Goal: Task Accomplishment & Management: Use online tool/utility

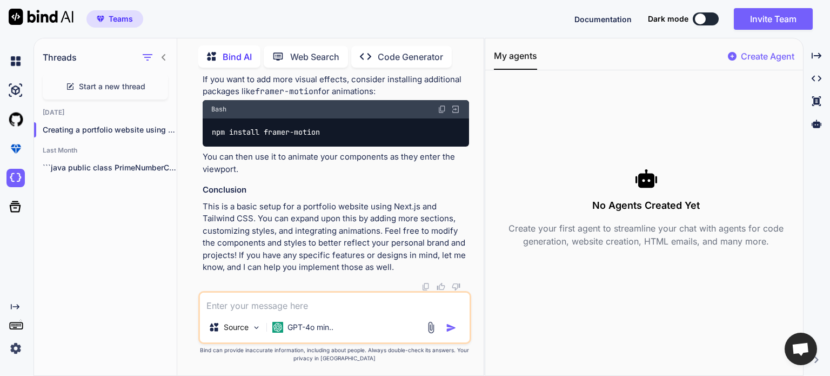
scroll to position [1508, 0]
click at [12, 177] on img at bounding box center [15, 178] width 18 height 18
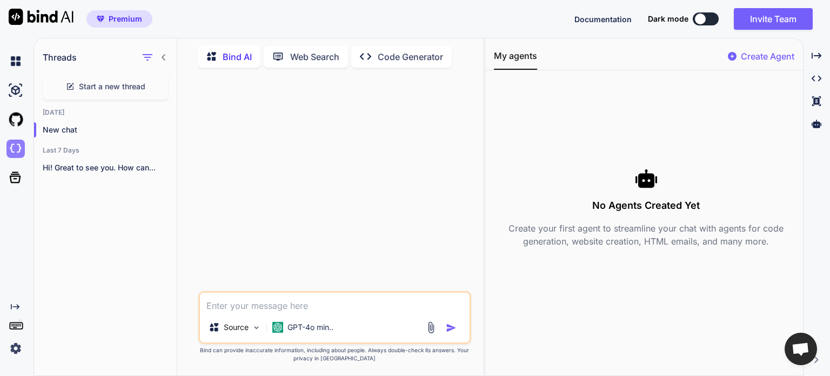
scroll to position [0, 0]
click at [11, 150] on img at bounding box center [15, 148] width 18 height 18
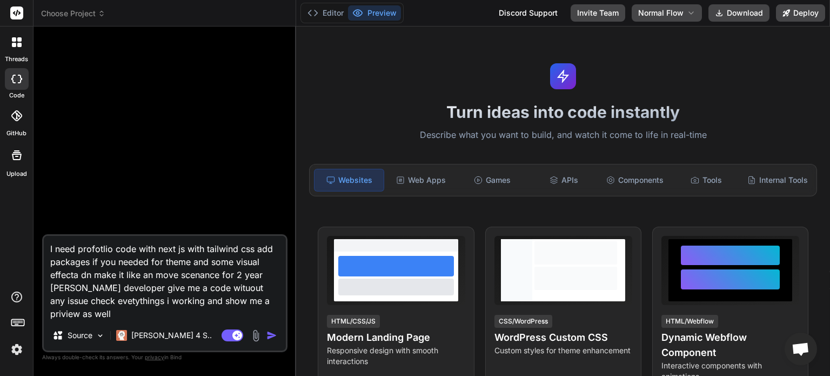
click at [15, 356] on img at bounding box center [17, 349] width 18 height 18
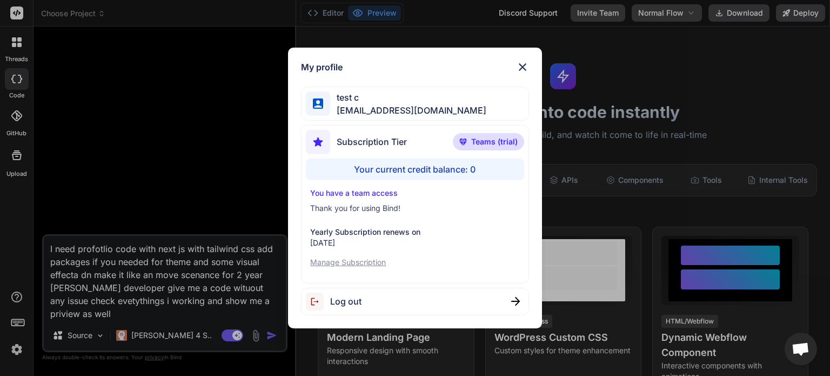
click at [350, 305] on span "Log out" at bounding box center [345, 301] width 31 height 13
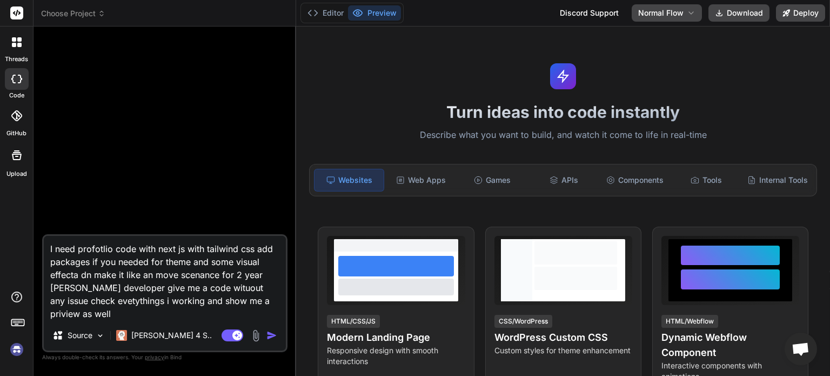
scroll to position [10, 0]
click at [16, 349] on img at bounding box center [17, 349] width 18 height 18
click at [271, 338] on img "button" at bounding box center [271, 335] width 11 height 11
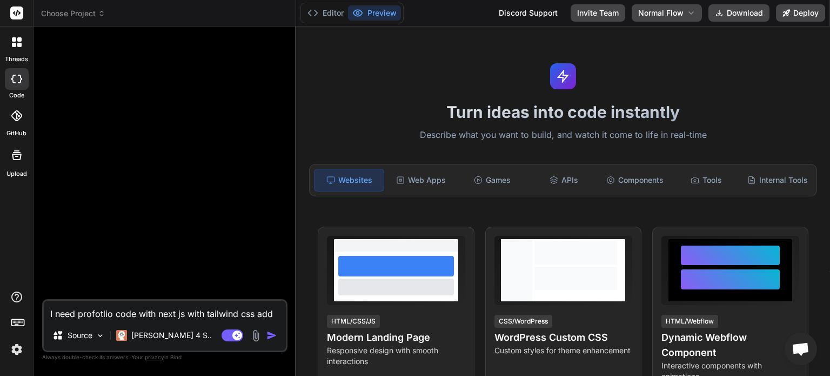
scroll to position [24, 0]
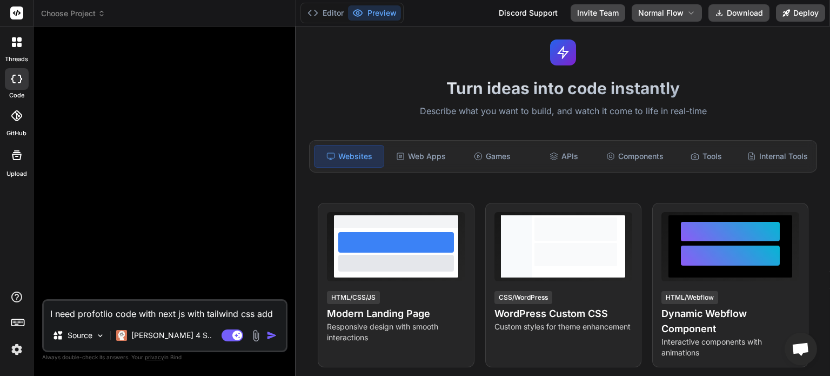
click at [103, 313] on textarea "I need profotlio code with next js with tailwind css add packages if you needed…" at bounding box center [165, 310] width 242 height 19
click at [156, 338] on p "[PERSON_NAME] 4 S.." at bounding box center [171, 335] width 81 height 11
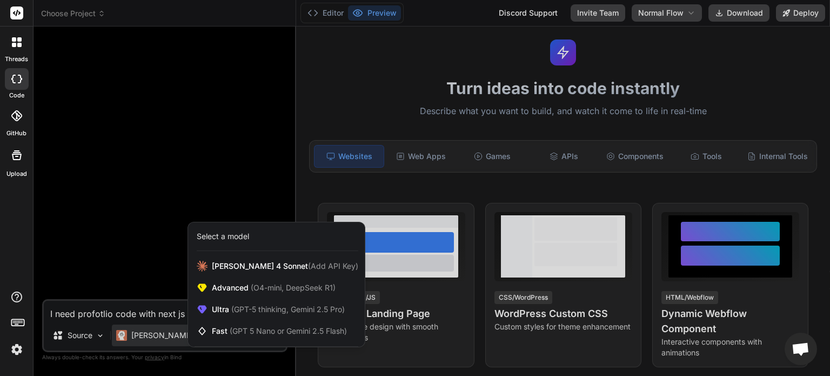
click at [115, 314] on div at bounding box center [415, 188] width 830 height 376
type textarea "x"
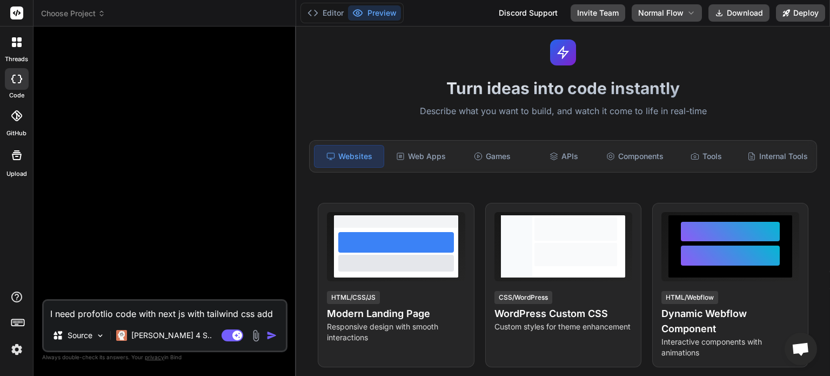
click at [90, 312] on textarea "I need profotlio code with next js with tailwind css add packages if you needed…" at bounding box center [165, 310] width 242 height 19
paste textarea "<portfolio_prompt> Create a modern portfolio website for Tamilarasan S, a MERN …"
type textarea "<portfolio_prompt> Create a modern portfolio website for Tamilarasan S, a MERN …"
type textarea "x"
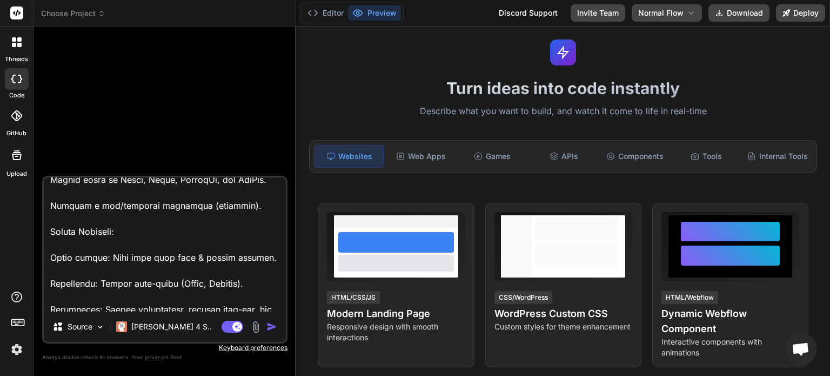
scroll to position [889, 0]
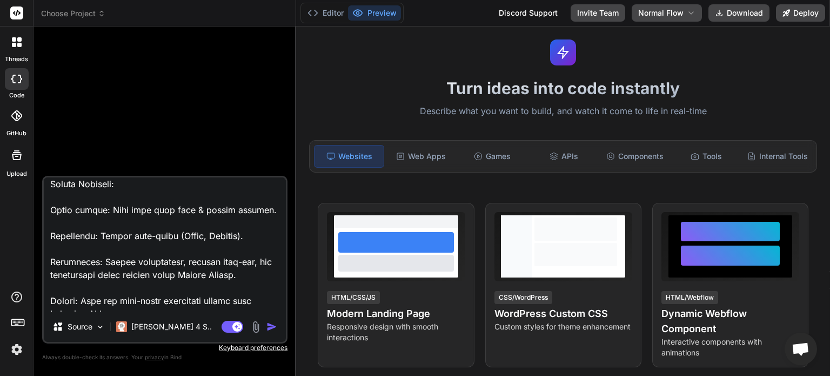
type textarea "<portfolio_prompt> Create a modern portfolio website for Tamilarasan S, a MERN …"
click at [273, 330] on img "button" at bounding box center [271, 326] width 11 height 11
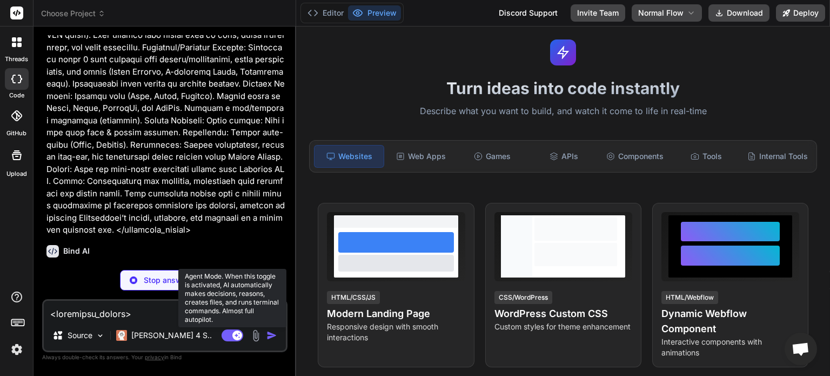
scroll to position [249, 0]
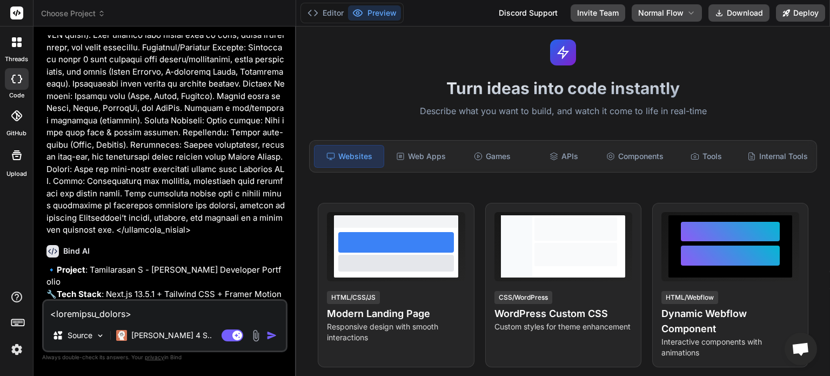
type textarea "x"
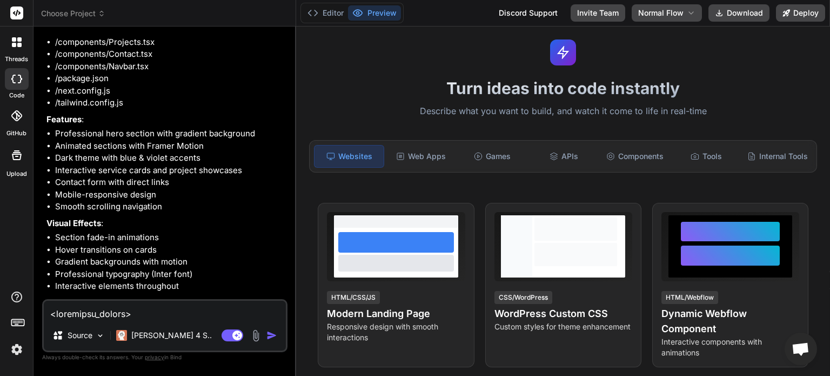
scroll to position [635, 0]
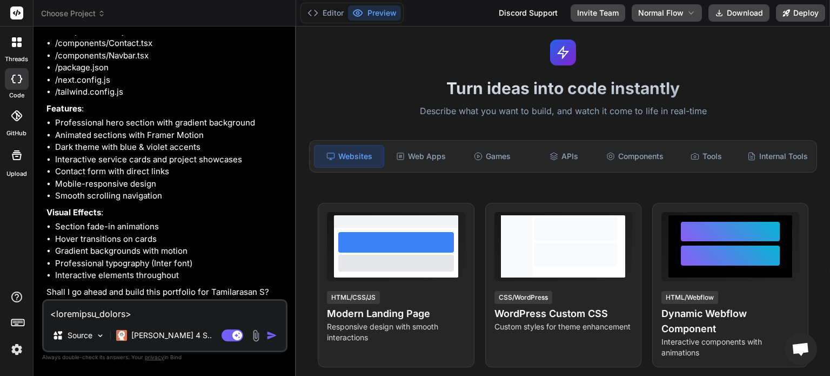
click at [146, 314] on textarea at bounding box center [165, 310] width 242 height 19
type textarea "s"
type textarea "x"
type textarea "su"
type textarea "x"
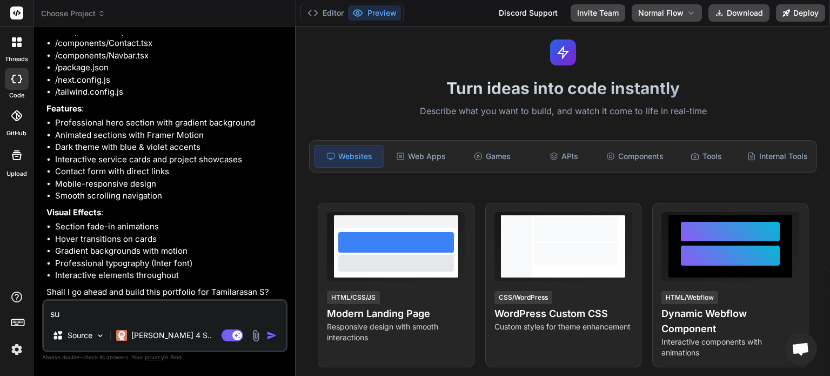
type textarea "sur"
type textarea "x"
type textarea "sure"
type textarea "x"
type textarea "sure"
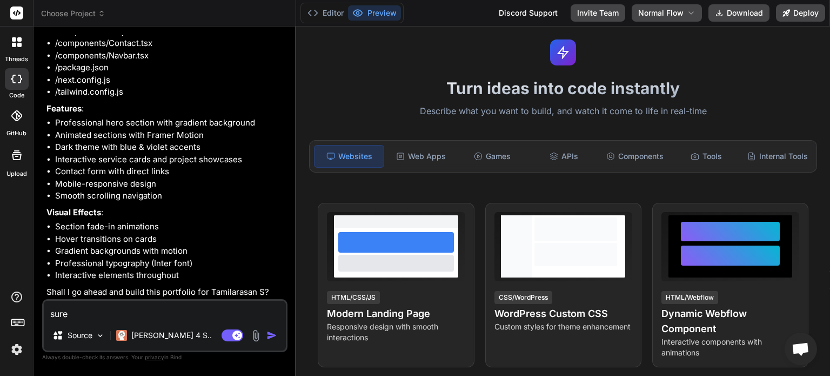
type textarea "x"
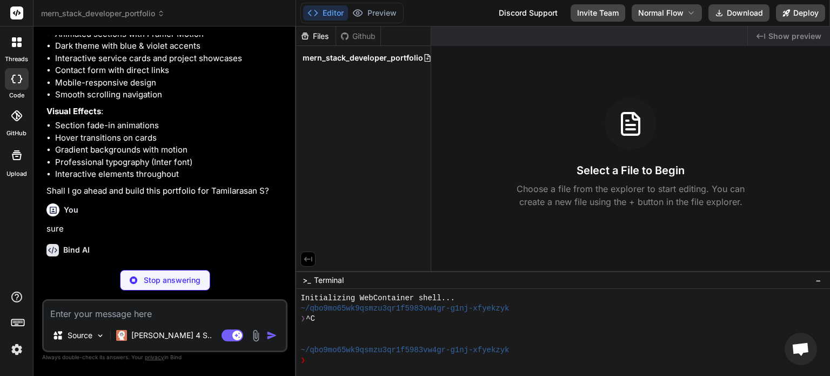
scroll to position [748, 0]
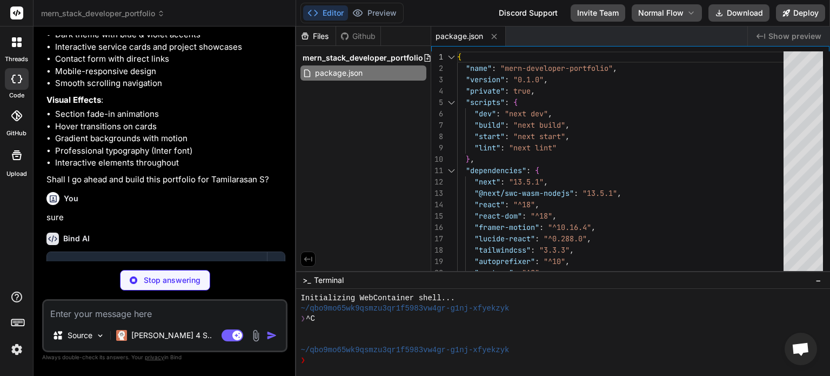
type textarea "x"
type textarea "module.exports = nextConfig"
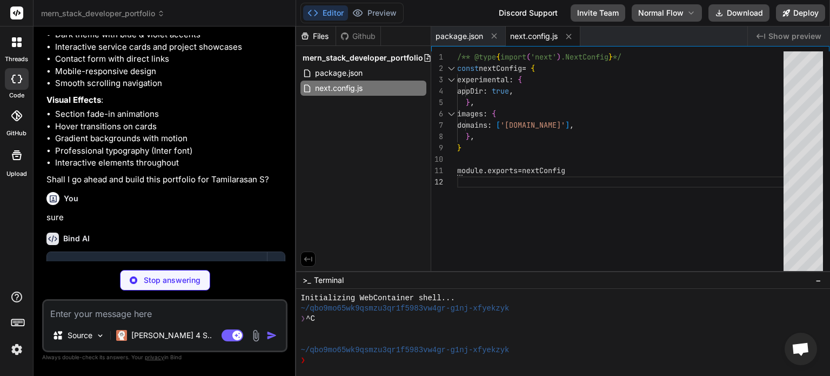
type textarea "x"
type textarea "}"
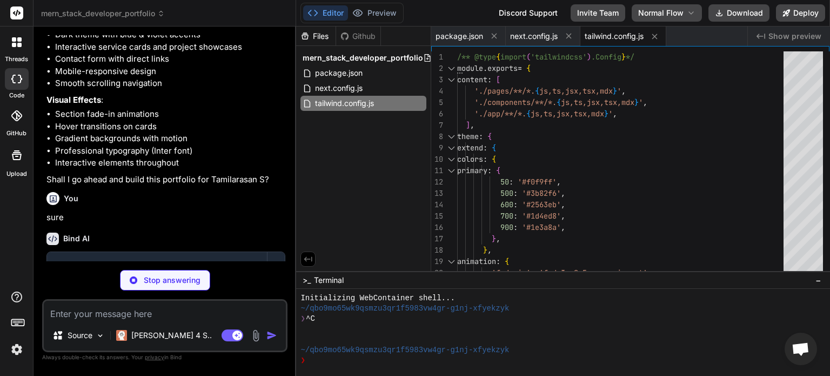
type textarea "x"
type textarea "</html> ) }"
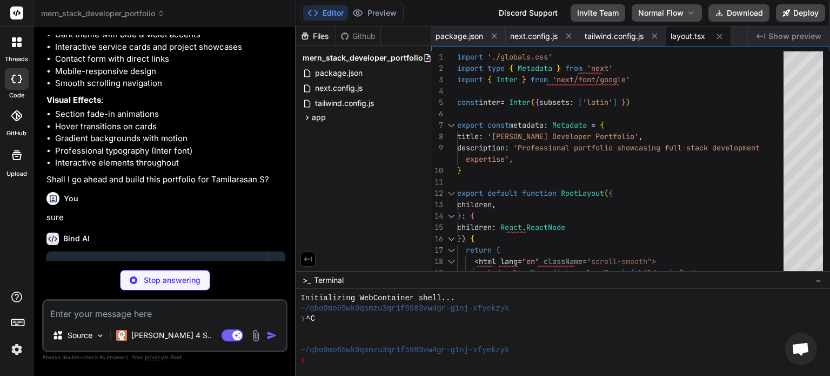
type textarea "x"
type textarea "z-index: -1; animation: float 8s ease-in-out infinite; }"
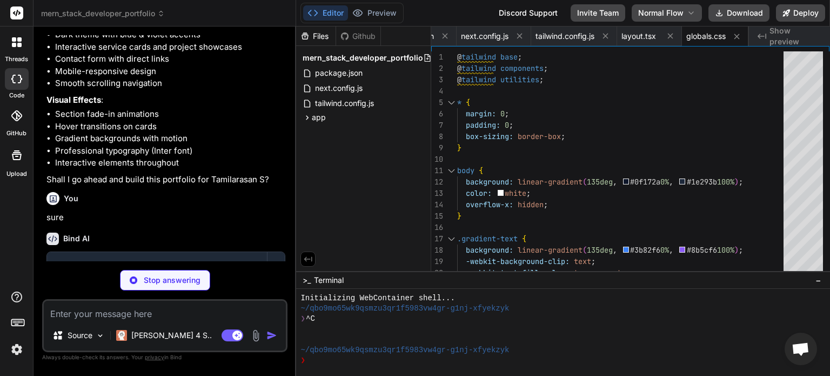
type textarea "x"
type textarea "<Navbar /> <Hero /> <About /> <Skills /> <Projects /> <Contact /> </main> ) }"
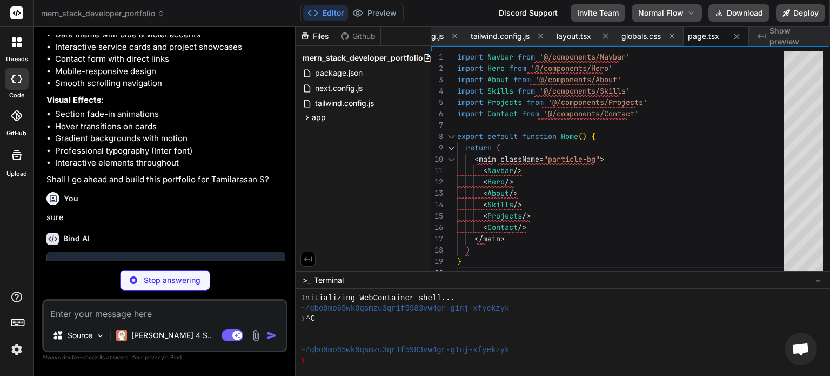
type textarea "x"
type textarea ")} </div> </motion.nav> ) }"
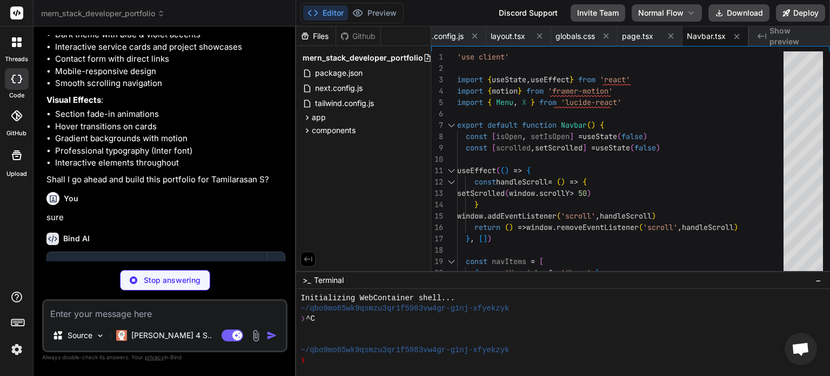
type textarea "x"
type textarea "className="absolute bottom-10 left-1/2 transform -translate-x-1/2" > <ChevronDo…"
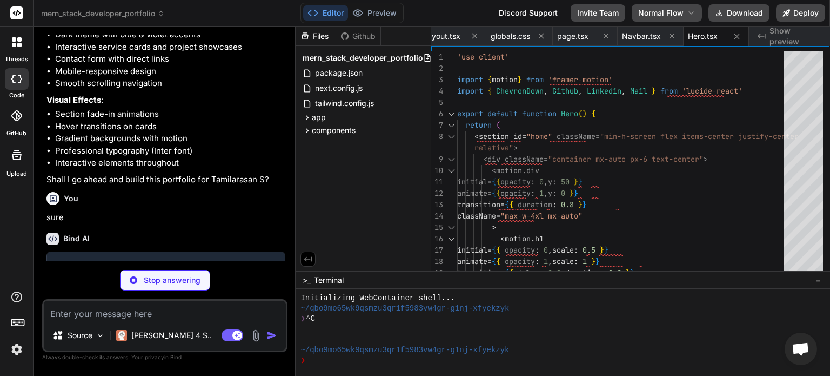
type textarea "x"
type textarea "div> <div className="text-gray-400 text-sm">{stat.label}</div> </div> ))} </mot…"
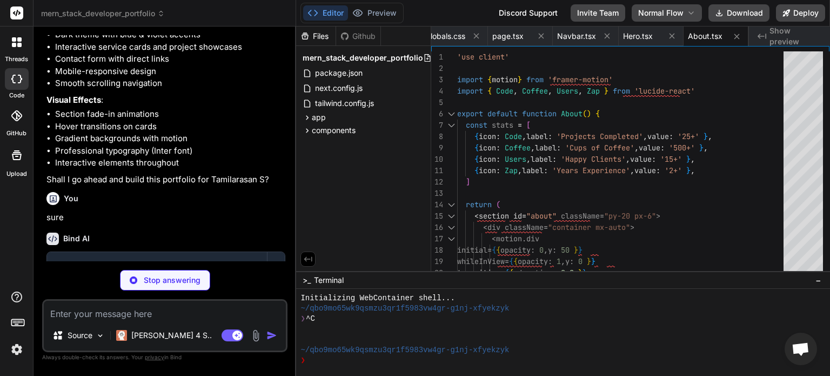
type textarea "x"
type textarea "</motion.div> ))} </div> </div> </section> ) }"
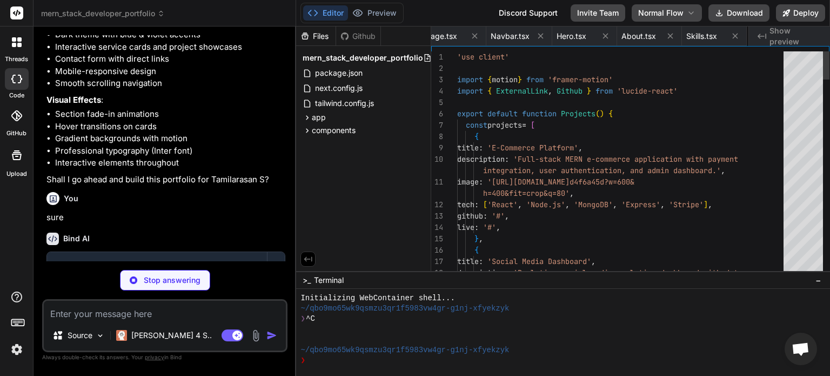
scroll to position [0, 445]
type textarea "x"
type textarea "> <p className="text-gray-400"> © 2024 Alex Johnson. Built with Next.js & Tailw…"
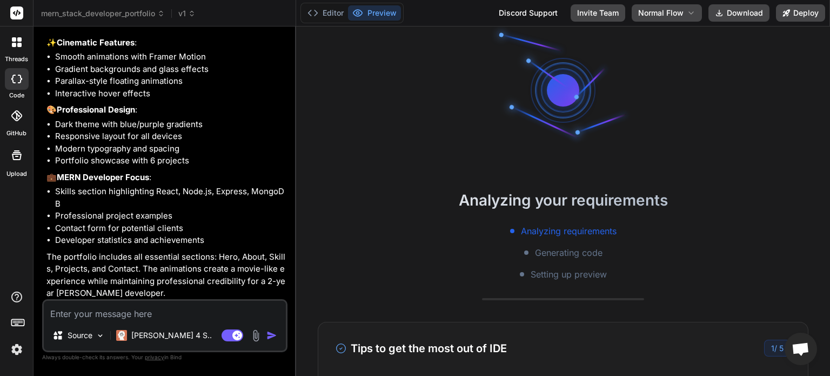
scroll to position [228, 0]
type textarea "x"
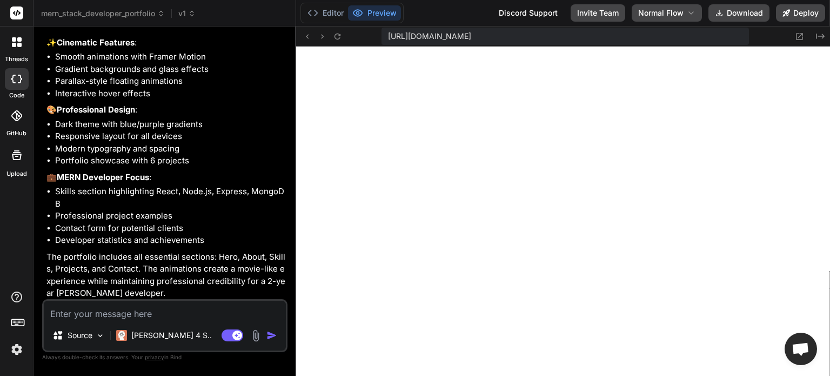
scroll to position [571, 0]
click at [331, 12] on button "Editor" at bounding box center [325, 12] width 45 height 15
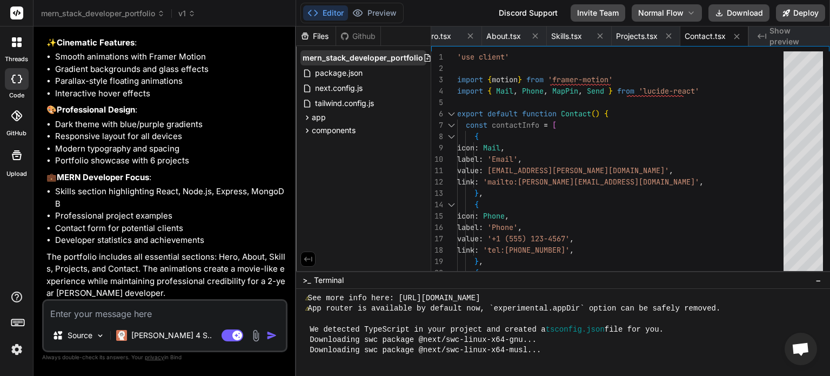
scroll to position [581, 0]
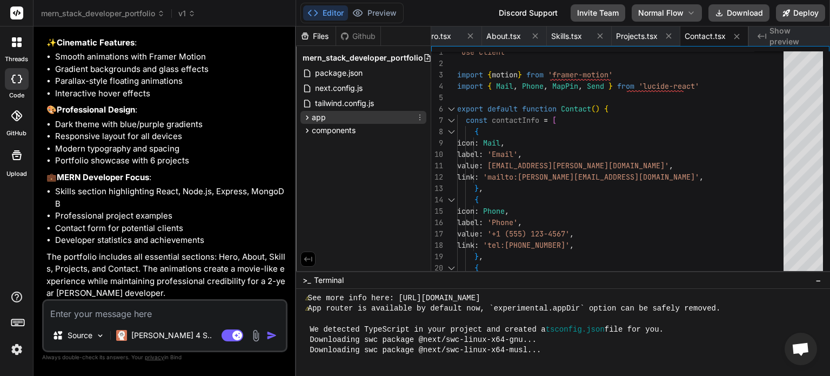
click at [331, 119] on div "app" at bounding box center [364, 117] width 126 height 13
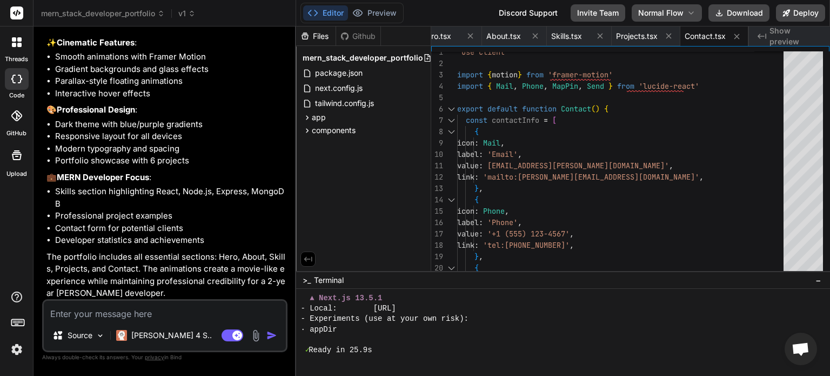
scroll to position [644, 0]
click at [378, 12] on button "Preview" at bounding box center [374, 12] width 53 height 15
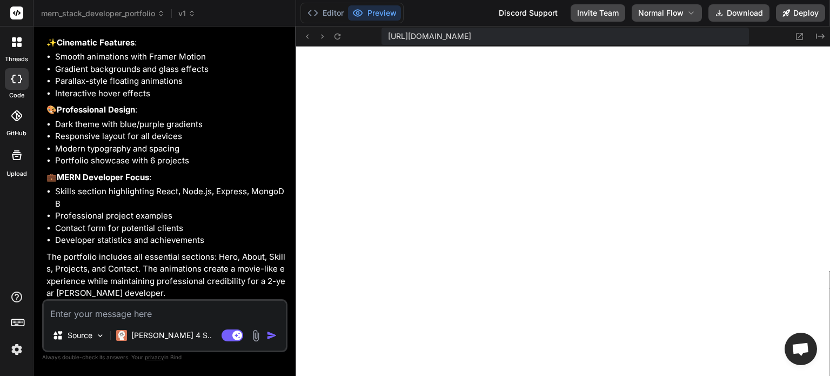
scroll to position [654, 0]
click at [331, 8] on button "Editor" at bounding box center [325, 12] width 45 height 15
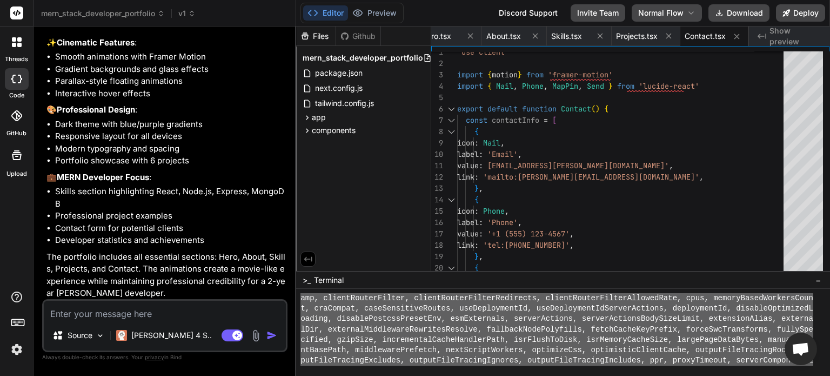
scroll to position [436, 0]
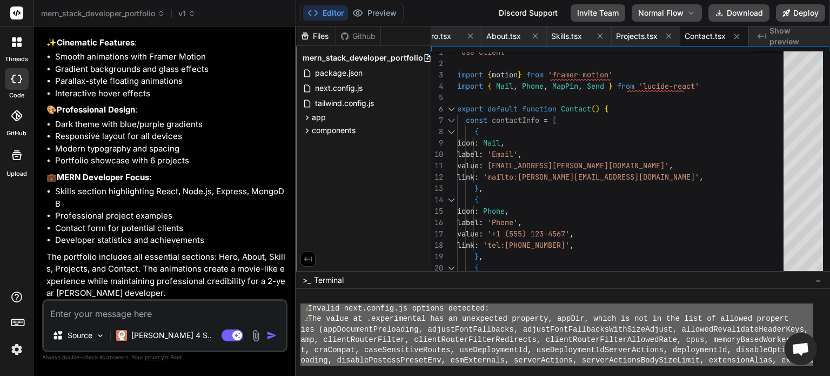
drag, startPoint x: 532, startPoint y: 358, endPoint x: 302, endPoint y: 314, distance: 234.6
click at [302, 313] on div "⚠ Invalid next.config.js options detected: ⚠ The value at .experimental has an …" at bounding box center [557, 329] width 513 height 72
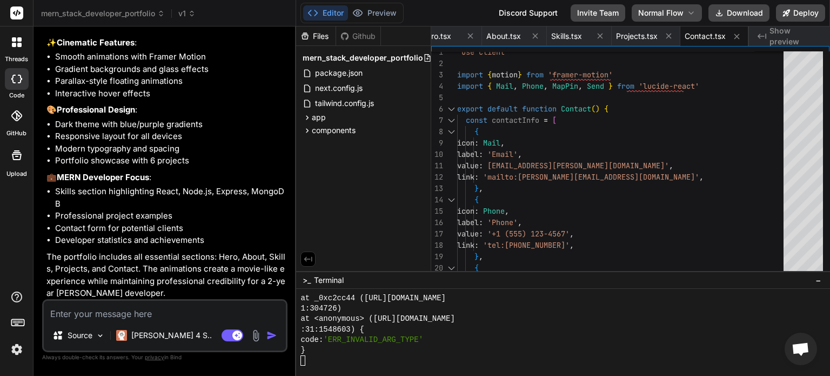
click at [178, 310] on textarea at bounding box center [165, 310] width 242 height 19
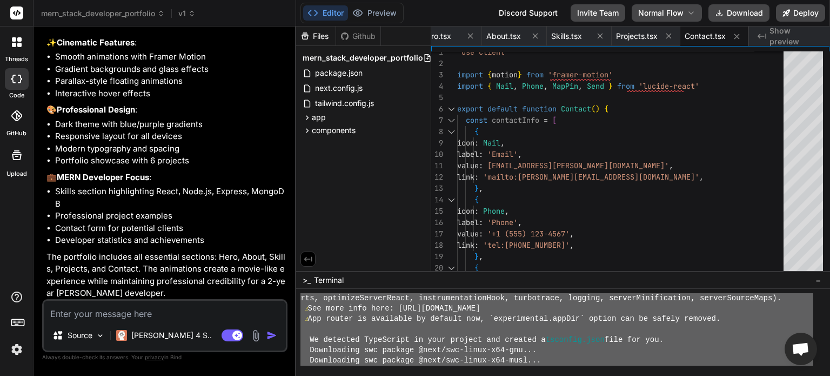
scroll to position [550, 0]
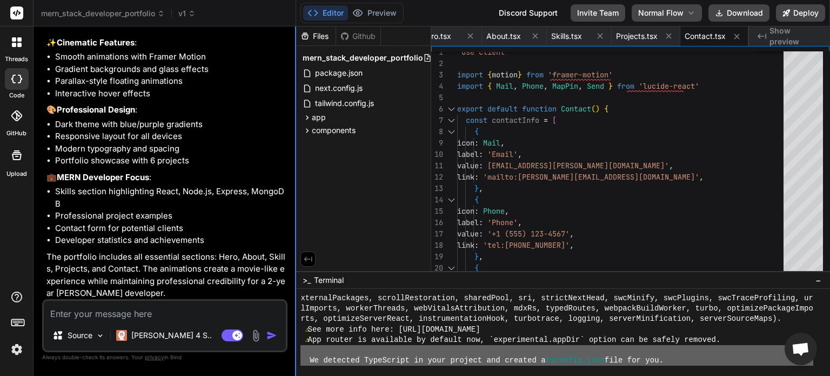
drag, startPoint x: 329, startPoint y: 352, endPoint x: 296, endPoint y: 348, distance: 33.8
click at [296, 348] on div "mern_stack_developer_portfolio v1 Created with Pixso. Bind AI Web Search Create…" at bounding box center [432, 188] width 797 height 376
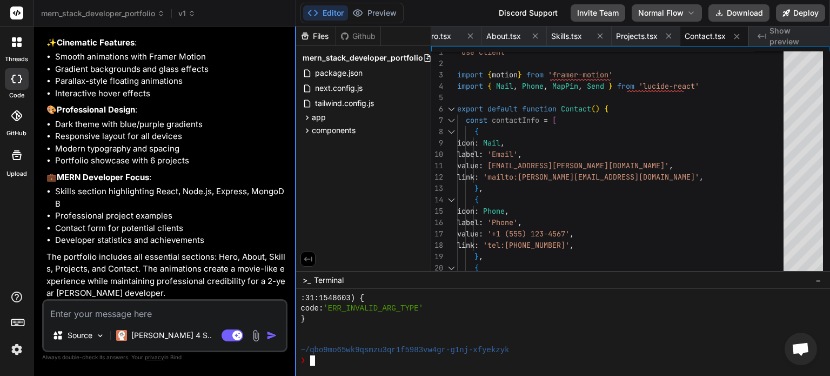
scroll to position [2345, 0]
click at [147, 313] on textarea at bounding box center [165, 310] width 242 height 19
paste textarea "<portfolio_prompt> Create a modern portfolio website for Tamilarasan S, a MERN …"
type textarea "<portfolio_prompt> Create a modern portfolio website for Tamilarasan S, a MERN …"
type textarea "x"
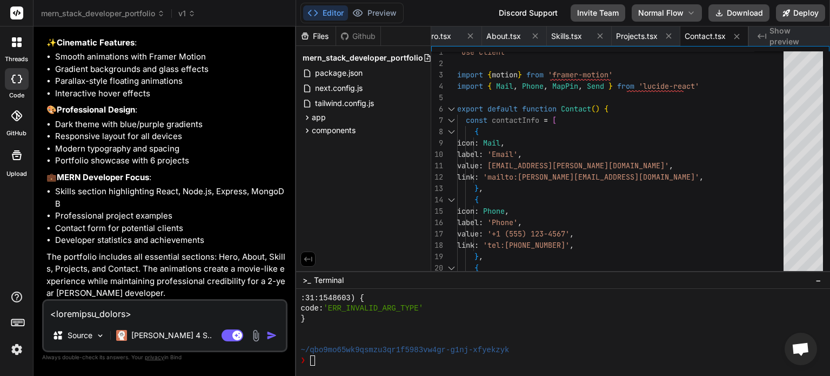
scroll to position [1012, 0]
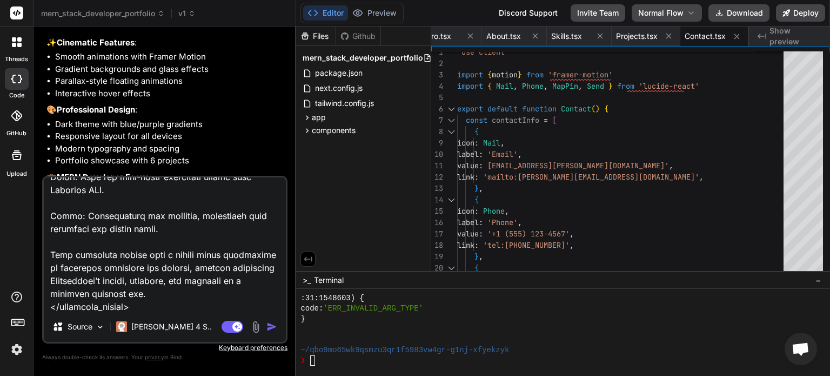
click at [212, 295] on textarea at bounding box center [165, 244] width 242 height 134
type textarea "x"
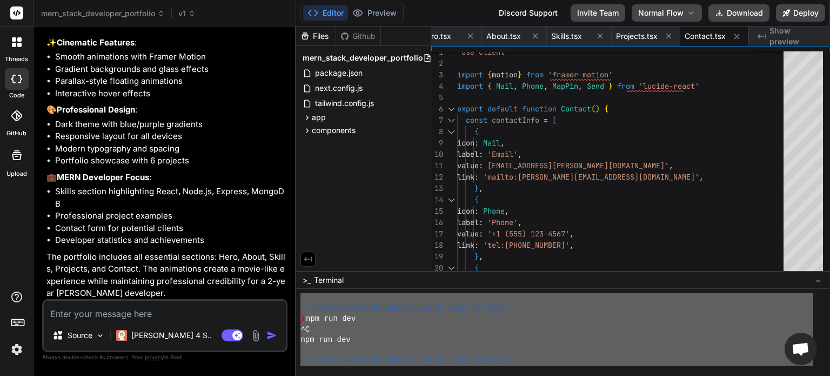
scroll to position [218, 0]
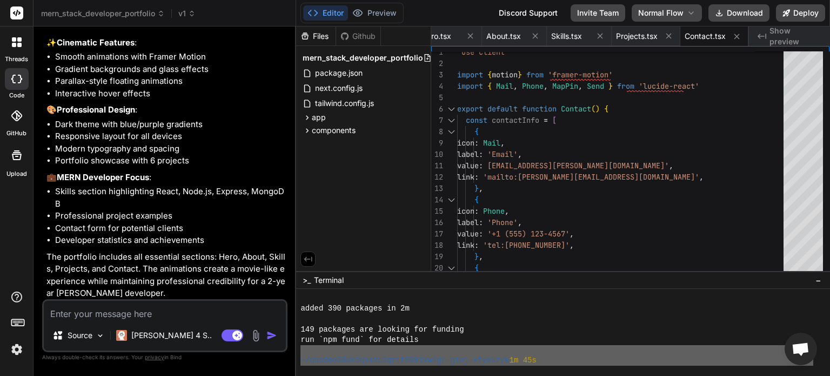
drag, startPoint x: 316, startPoint y: 324, endPoint x: 301, endPoint y: 348, distance: 28.2
click at [301, 348] on div "added 390 packages in 2m 149 packages are looking for funding run `npm fund` fo…" at bounding box center [557, 329] width 513 height 72
type textarea "~/qbo9mo65wk9qsmzu3qr1f5983vw4gr-g1nj-xfyekzyk 1m 45s ❯ ^C ^C ~/qbo9mo65wk9qsmz…"
click at [151, 312] on textarea at bounding box center [165, 310] width 242 height 19
paste textarea "~/qbo9mo65wk9qsmzu3qr1f5983vw4gr-g1nj-xfyekzyk 1m 45s ❯ ^C ^C ~/qbo9mo65wk9qsmz…"
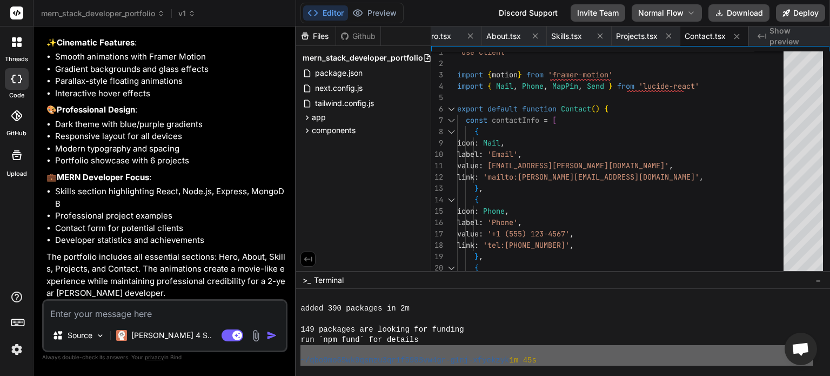
type textarea "~/qbo9mo65wk9qsmzu3qr1f5983vw4gr-g1nj-xfyekzyk 1m 45s ❯ ^C ^C ~/qbo9mo65wk9qsmz…"
type textarea "x"
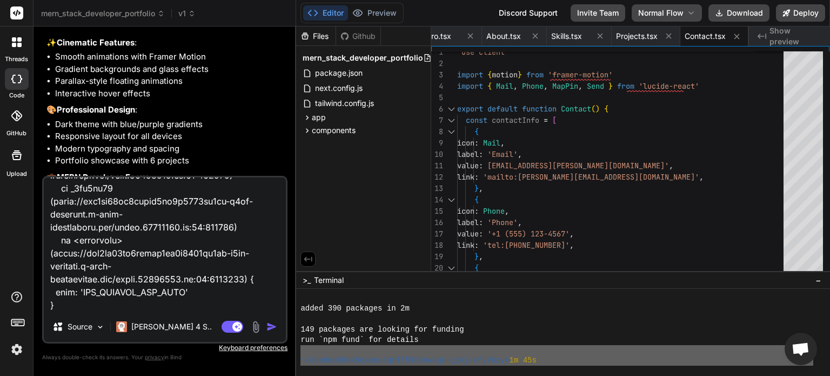
click at [109, 309] on textarea at bounding box center [165, 244] width 242 height 134
type textarea "~/qbo9mo65wk9qsmzu3qr1f5983vw4gr-g1nj-xfyekzyk 1m 45s ❯ ^C ^C ~/qbo9mo65wk9qsmz…"
type textarea "x"
type textarea "~/qbo9mo65wk9qsmzu3qr1f5983vw4gr-g1nj-xfyekzyk 1m 45s ❯ ^C ^C ~/qbo9mo65wk9qsmz…"
type textarea "x"
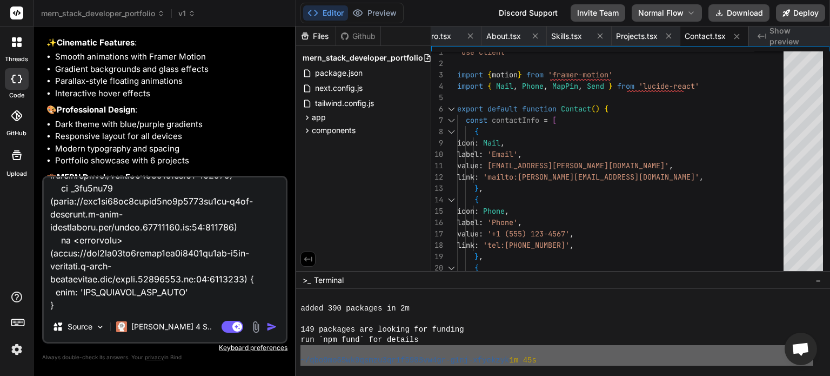
type textarea "~/qbo9mo65wk9qsmzu3qr1f5983vw4gr-g1nj-xfyekzyk 1m 45s ❯ ^C ^C ~/qbo9mo65wk9qsmz…"
type textarea "x"
type textarea "~/qbo9mo65wk9qsmzu3qr1f5983vw4gr-g1nj-xfyekzyk 1m 45s ❯ ^C ^C ~/qbo9mo65wk9qsmz…"
type textarea "x"
type textarea "~/qbo9mo65wk9qsmzu3qr1f5983vw4gr-g1nj-xfyekzyk 1m 45s ❯ ^C ^C ~/qbo9mo65wk9qsmz…"
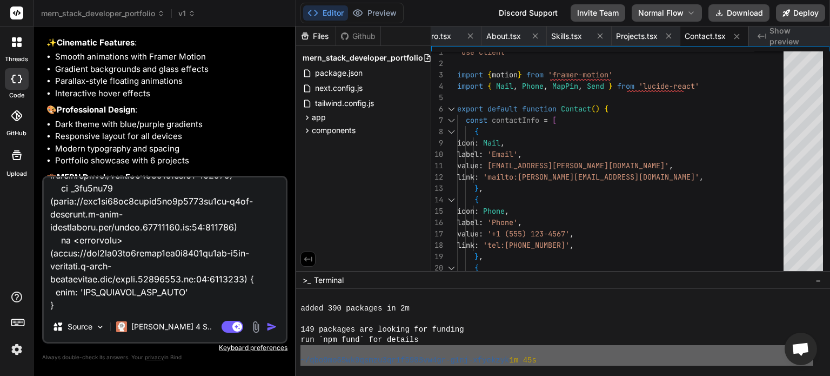
type textarea "x"
type textarea "~/qbo9mo65wk9qsmzu3qr1f5983vw4gr-g1nj-xfyekzyk 1m 45s ❯ ^C ^C ~/qbo9mo65wk9qsmz…"
type textarea "x"
type textarea "~/qbo9mo65wk9qsmzu3qr1f5983vw4gr-g1nj-xfyekzyk 1m 45s ❯ ^C ^C ~/qbo9mo65wk9qsmz…"
type textarea "x"
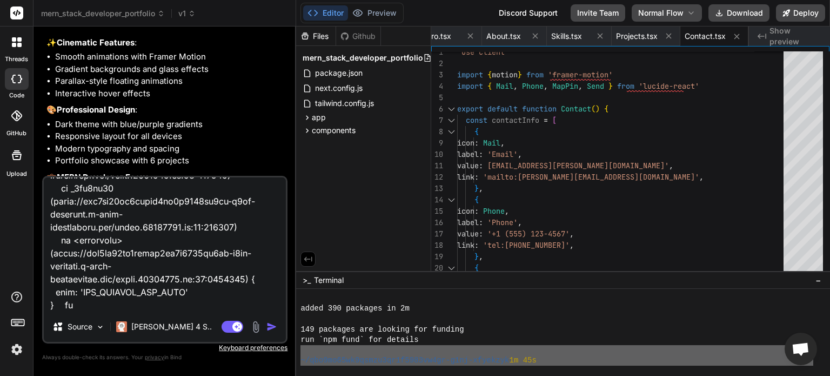
type textarea "~/qbo9mo65wk9qsmzu3qr1f5983vw4gr-g1nj-xfyekzyk 1m 45s ❯ ^C ^C ~/qbo9mo65wk9qsmz…"
type textarea "x"
type textarea "~/qbo9mo65wk9qsmzu3qr1f5983vw4gr-g1nj-xfyekzyk 1m 45s ❯ ^C ^C ~/qbo9mo65wk9qsmz…"
type textarea "x"
type textarea "~/qbo9mo65wk9qsmzu3qr1f5983vw4gr-g1nj-xfyekzyk 1m 45s ❯ ^C ^C ~/qbo9mo65wk9qsmz…"
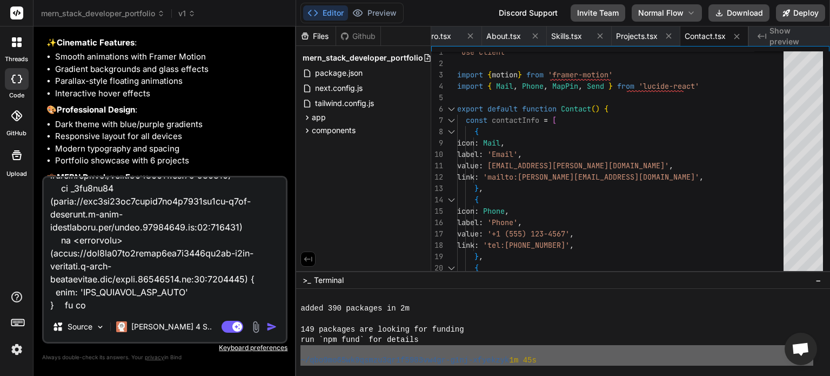
type textarea "x"
type textarea "~/qbo9mo65wk9qsmzu3qr1f5983vw4gr-g1nj-xfyekzyk 1m 45s ❯ ^C ^C ~/qbo9mo65wk9qsmz…"
type textarea "x"
type textarea "~/qbo9mo65wk9qsmzu3qr1f5983vw4gr-g1nj-xfyekzyk 1m 45s ❯ ^C ^C ~/qbo9mo65wk9qsmz…"
type textarea "x"
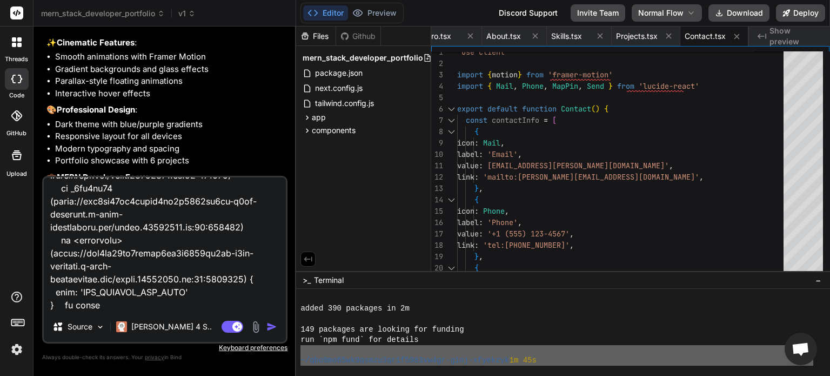
type textarea "~/qbo9mo65wk9qsmzu3qr1f5983vw4gr-g1nj-xfyekzyk 1m 45s ❯ ^C ^C ~/qbo9mo65wk9qsmz…"
type textarea "x"
type textarea "~/qbo9mo65wk9qsmzu3qr1f5983vw4gr-g1nj-xfyekzyk 1m 45s ❯ ^C ^C ~/qbo9mo65wk9qsmz…"
type textarea "x"
type textarea "~/qbo9mo65wk9qsmzu3qr1f5983vw4gr-g1nj-xfyekzyk 1m 45s ❯ ^C ^C ~/qbo9mo65wk9qsmz…"
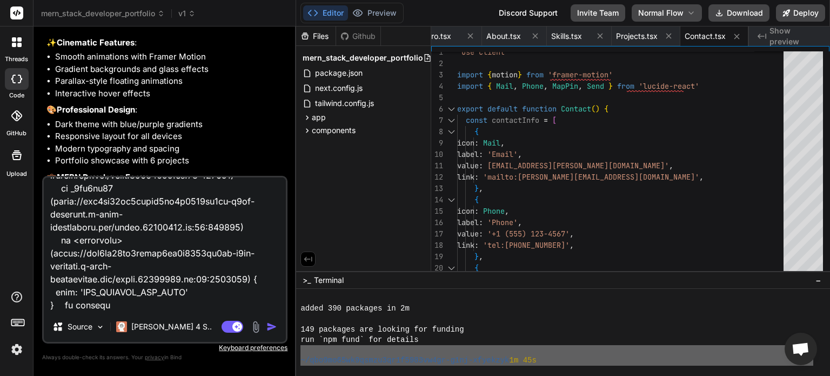
type textarea "x"
type textarea "~/qbo9mo65wk9qsmzu3qr1f5983vw4gr-g1nj-xfyekzyk 1m 45s ❯ ^C ^C ~/qbo9mo65wk9qsmz…"
type textarea "x"
type textarea "~/qbo9mo65wk9qsmzu3qr1f5983vw4gr-g1nj-xfyekzyk 1m 45s ❯ ^C ^C ~/qbo9mo65wk9qsmz…"
type textarea "x"
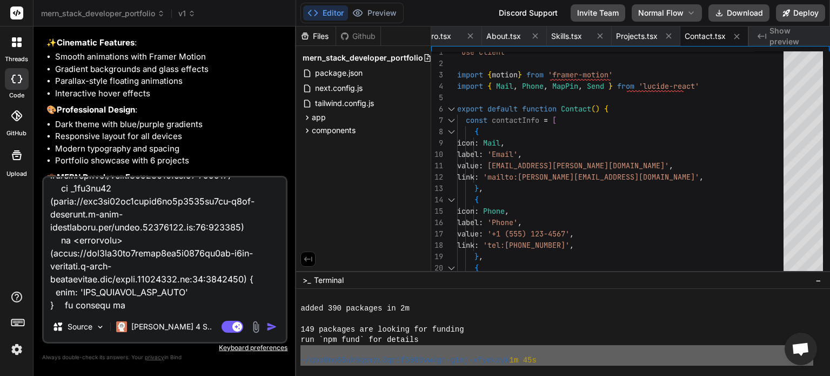
type textarea "~/qbo9mo65wk9qsmzu3qr1f5983vw4gr-g1nj-xfyekzyk 1m 45s ❯ ^C ^C ~/qbo9mo65wk9qsmz…"
type textarea "x"
type textarea "~/qbo9mo65wk9qsmzu3qr1f5983vw4gr-g1nj-xfyekzyk 1m 45s ❯ ^C ^C ~/qbo9mo65wk9qsmz…"
type textarea "x"
type textarea "~/qbo9mo65wk9qsmzu3qr1f5983vw4gr-g1nj-xfyekzyk 1m 45s ❯ ^C ^C ~/qbo9mo65wk9qsmz…"
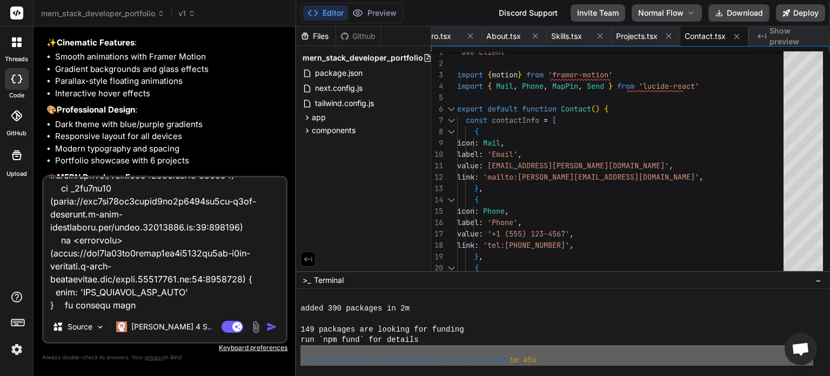
type textarea "x"
type textarea "~/qbo9mo65wk9qsmzu3qr1f5983vw4gr-g1nj-xfyekzyk 1m 45s ❯ ^C ^C ~/qbo9mo65wk9qsmz…"
type textarea "x"
type textarea "~/qbo9mo65wk9qsmzu3qr1f5983vw4gr-g1nj-xfyekzyk 1m 45s ❯ ^C ^C ~/qbo9mo65wk9qsmz…"
type textarea "x"
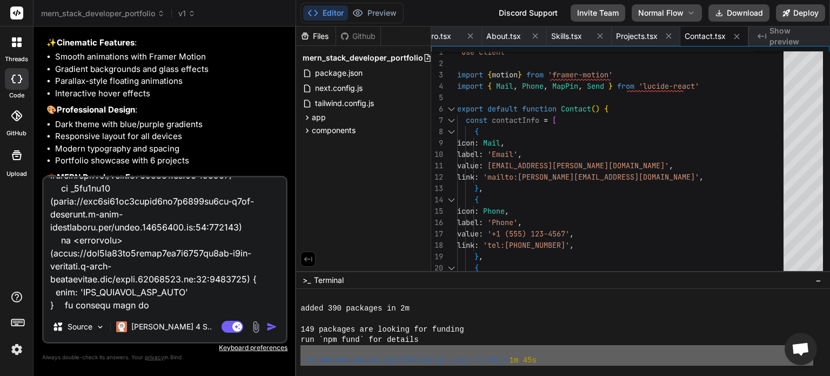
type textarea "~/qbo9mo65wk9qsmzu3qr1f5983vw4gr-g1nj-xfyekzyk 1m 45s ❯ ^C ^C ~/qbo9mo65wk9qsmz…"
type textarea "x"
type textarea "~/qbo9mo65wk9qsmzu3qr1f5983vw4gr-g1nj-xfyekzyk 1m 45s ❯ ^C ^C ~/qbo9mo65wk9qsmz…"
type textarea "x"
type textarea "~/qbo9mo65wk9qsmzu3qr1f5983vw4gr-g1nj-xfyekzyk 1m 45s ❯ ^C ^C ~/qbo9mo65wk9qsmz…"
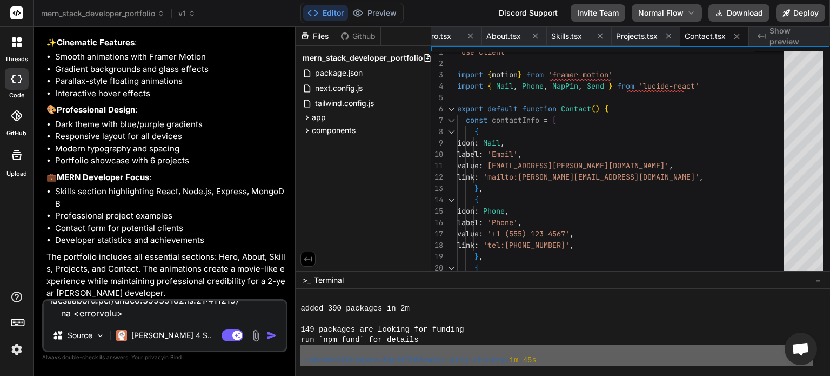
type textarea "x"
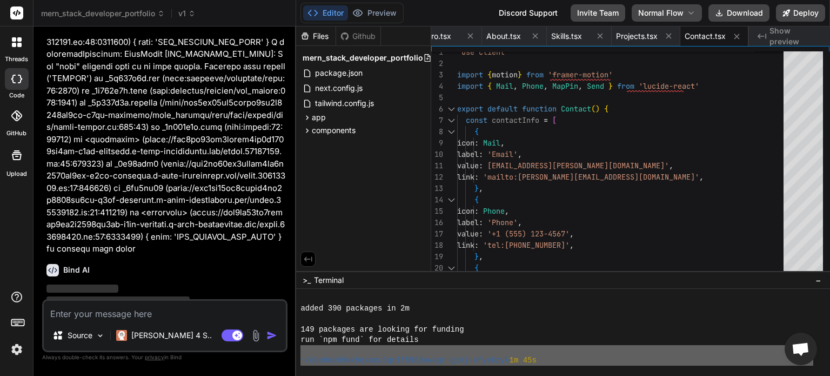
scroll to position [3643, 0]
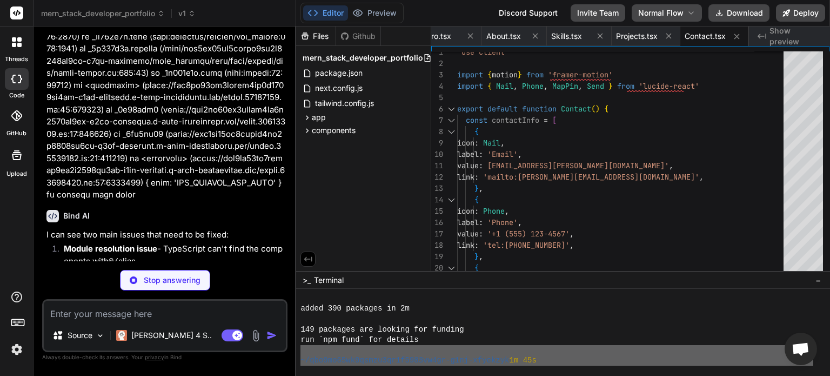
type textarea "x"
type textarea ""paths": { "@/*": ["./*"] } }, "include": ["next-env.d.ts", "**/*.ts", "**/*.ts…"
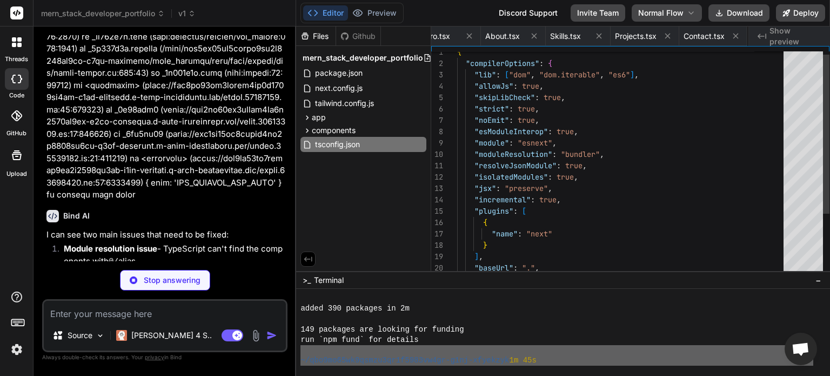
type textarea "x"
type textarea "/** @type {import('next').NextConfig} */ const nextConfig = { images: { domains…"
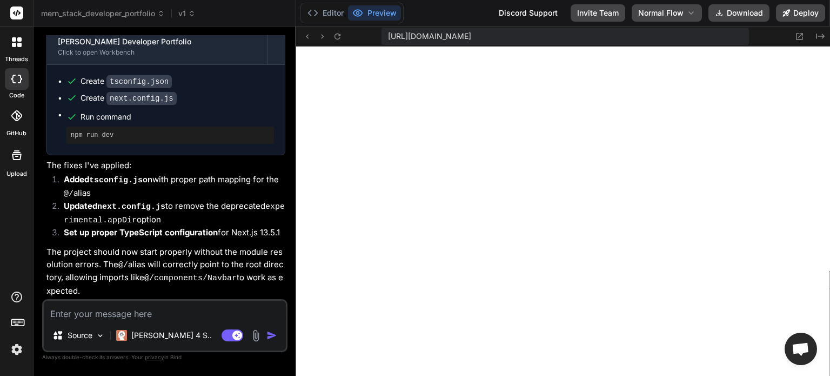
scroll to position [3940, 0]
type textarea "x"
type textarea "a"
type textarea "x"
type textarea "aa"
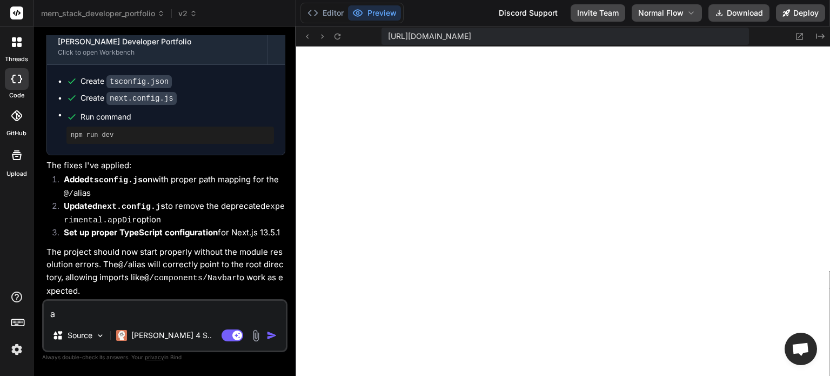
type textarea "x"
type textarea "aaa"
type textarea "x"
type textarea "aa"
type textarea "x"
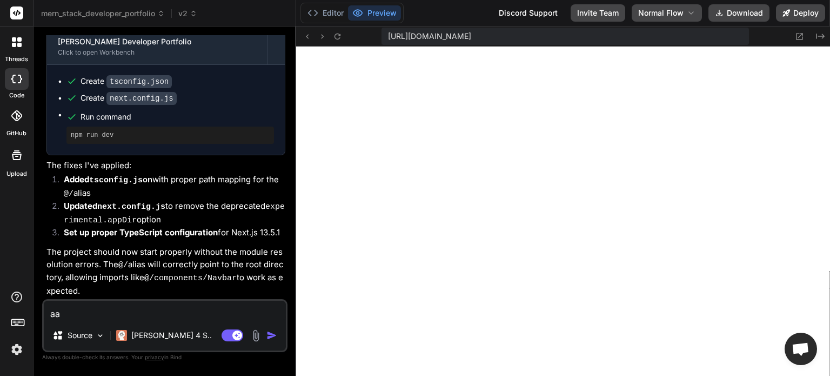
type textarea "a"
type textarea "x"
click at [329, 10] on button "Editor" at bounding box center [325, 12] width 45 height 15
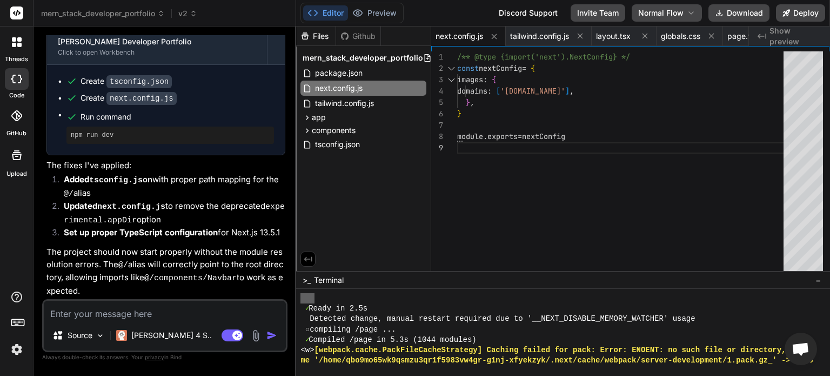
scroll to position [2554, 0]
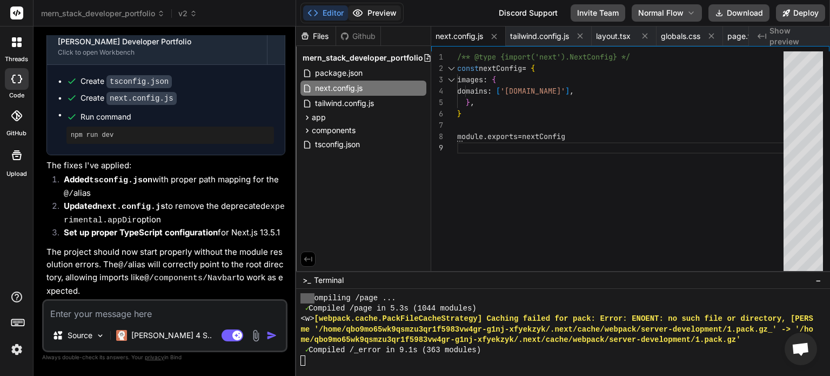
click at [382, 10] on button "Preview" at bounding box center [374, 12] width 53 height 15
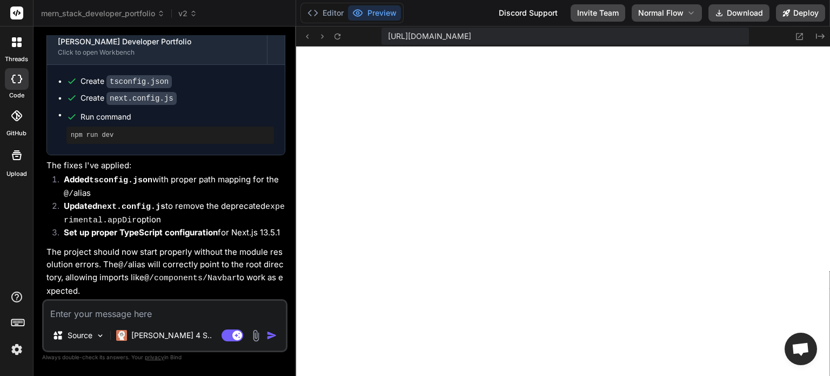
click at [128, 308] on textarea at bounding box center [165, 310] width 242 height 19
paste textarea "Unhandled Runtime Error TypeError: __webpack_require__.n is not a function Call…"
type textarea "Unhandled Runtime Error TypeError: __webpack_require__.n is not a function Call…"
type textarea "x"
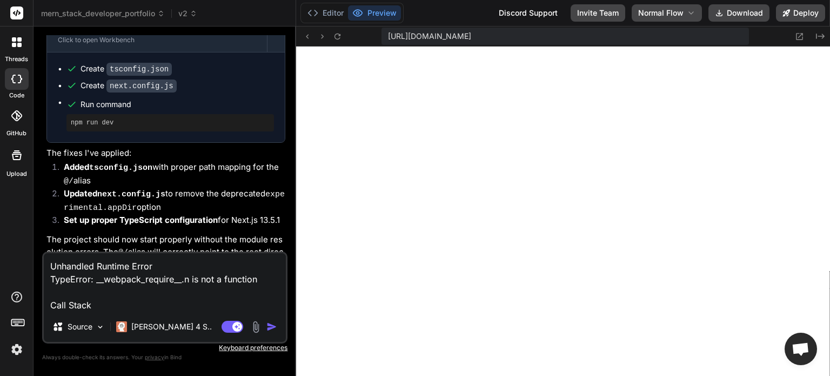
type textarea "Unhandled Runtime Error TypeError: __webpack_require__.n is not a function Call…"
type textarea "x"
type textarea "Unhandled Runtime Error TypeError: __webpack_require__.n is not a function Call…"
type textarea "x"
type textarea "Unhandled Runtime Error TypeError: __webpack_require__.n is not a function Call…"
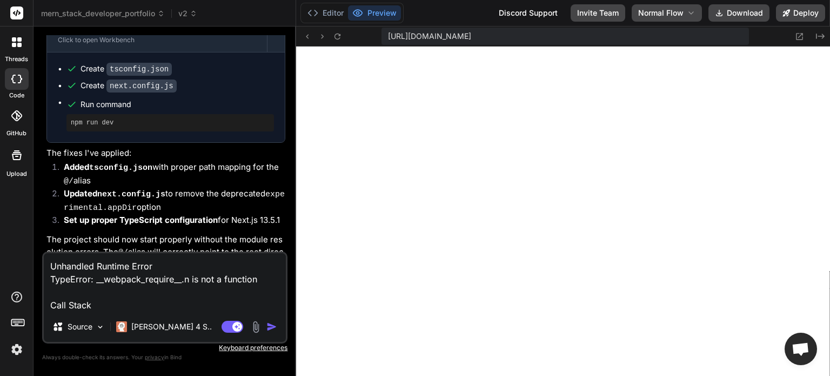
type textarea "x"
type textarea "Unhandled Runtime Error TypeError: __webpack_require__.n is not a function Call…"
type textarea "x"
type textarea "Unhandled Runtime Error TypeError: __webpack_require__.n is not a function Call…"
type textarea "x"
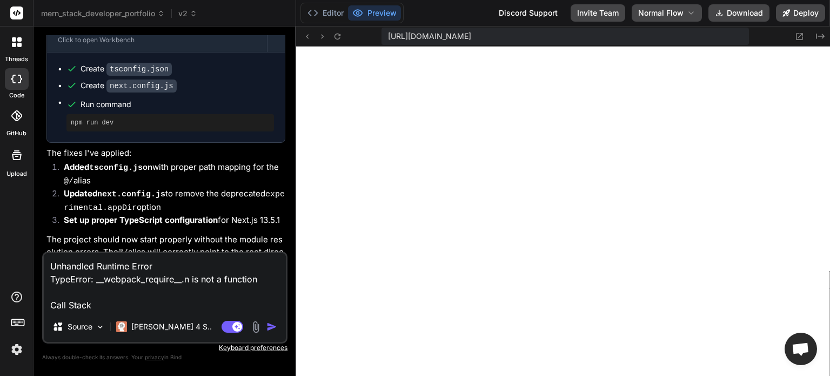
type textarea "Unhandled Runtime Error TypeError: __webpack_require__.n is not a function Call…"
type textarea "x"
type textarea "Unhandled Runtime Error TypeError: __webpack_require__.n is not a function Call…"
type textarea "x"
type textarea "Unhandled Runtime Error TypeError: __webpack_require__.n is not a function Call…"
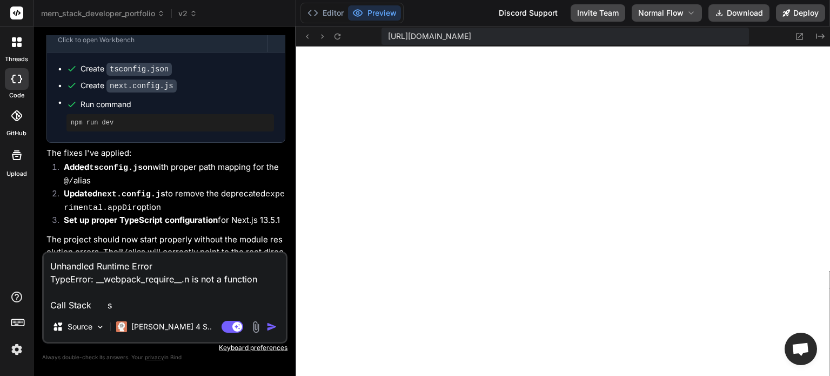
type textarea "x"
type textarea "Unhandled Runtime Error TypeError: __webpack_require__.n is not a function Call…"
type textarea "x"
type textarea "Unhandled Runtime Error TypeError: __webpack_require__.n is not a function Call…"
type textarea "x"
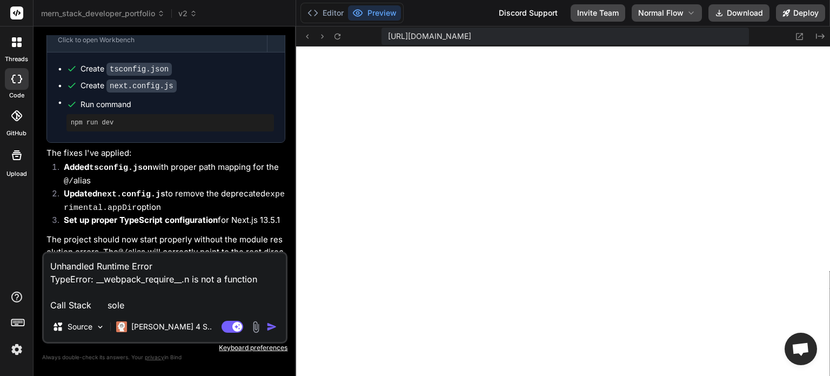
type textarea "Unhandled Runtime Error TypeError: __webpack_require__.n is not a function Call…"
type textarea "x"
type textarea "Unhandled Runtime Error TypeError: __webpack_require__.n is not a function Call…"
type textarea "x"
type textarea "Unhandled Runtime Error TypeError: __webpack_require__.n is not a function Call…"
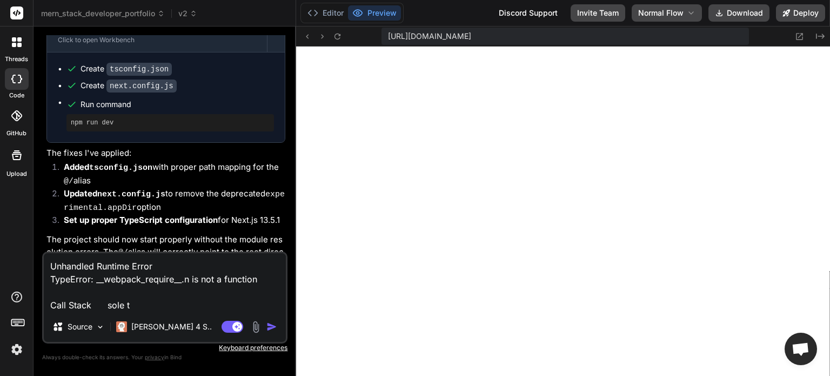
type textarea "x"
type textarea "Unhandled Runtime Error TypeError: __webpack_require__.n is not a function Call…"
type textarea "x"
type textarea "Unhandled Runtime Error TypeError: __webpack_require__.n is not a function Call…"
type textarea "x"
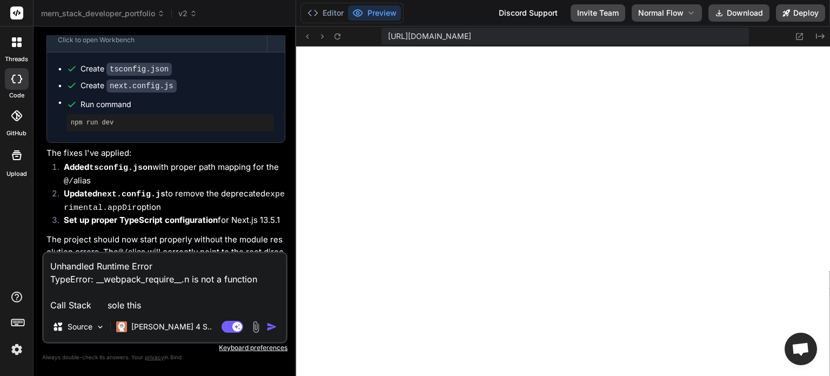
type textarea "Unhandled Runtime Error TypeError: __webpack_require__.n is not a function Call…"
type textarea "x"
type textarea "Unhandled Runtime Error TypeError: __webpack_require__.n is not a function Call…"
type textarea "x"
type textarea "Unhandled Runtime Error TypeError: __webpack_require__.n is not a function Call…"
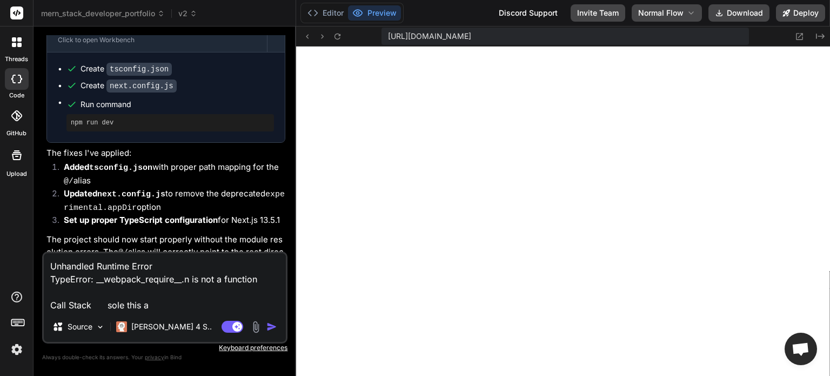
type textarea "x"
type textarea "Unhandled Runtime Error TypeError: __webpack_require__.n is not a function Call…"
type textarea "x"
type textarea "Unhandled Runtime Error TypeError: __webpack_require__.n is not a function Call…"
type textarea "x"
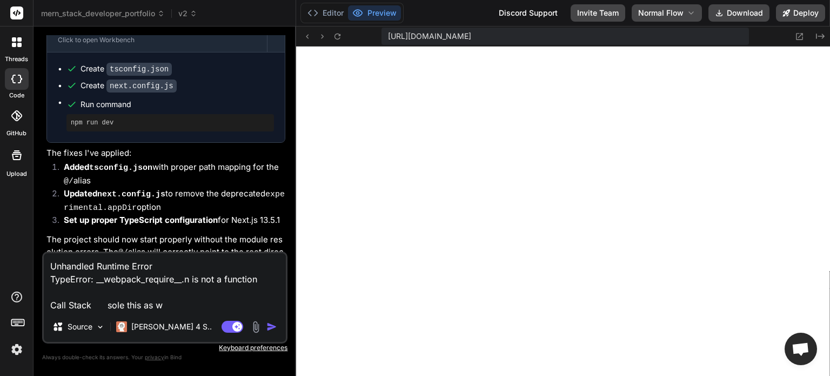
type textarea "Unhandled Runtime Error TypeError: __webpack_require__.n is not a function Call…"
type textarea "x"
type textarea "Unhandled Runtime Error TypeError: __webpack_require__.n is not a function Call…"
type textarea "x"
type textarea "Unhandled Runtime Error TypeError: __webpack_require__.n is not a function Call…"
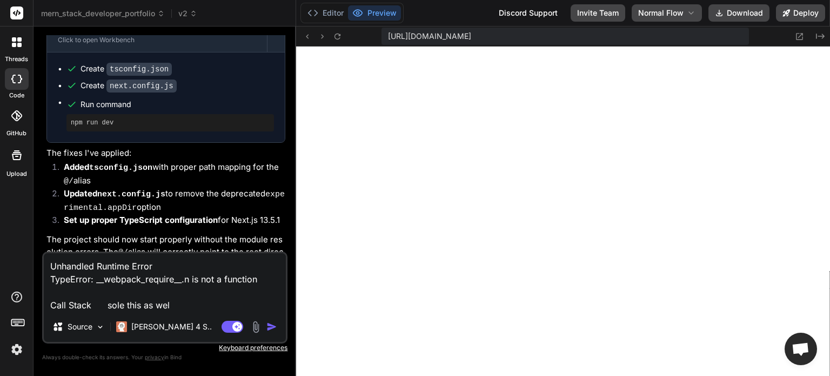
type textarea "x"
type textarea "Unhandled Runtime Error TypeError: __webpack_require__.n is not a function Call…"
type textarea "x"
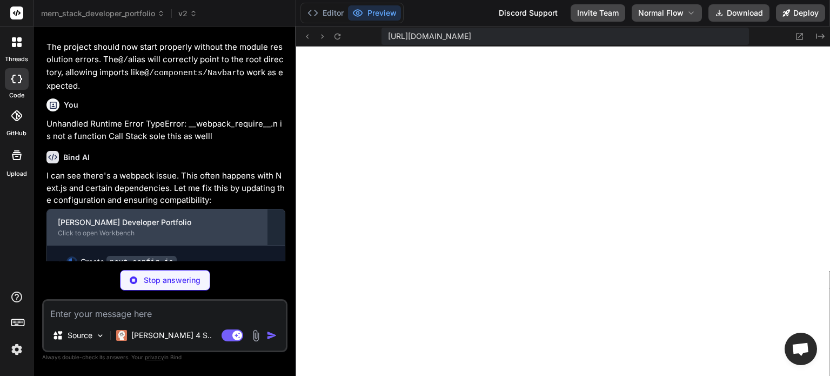
scroll to position [4162, 0]
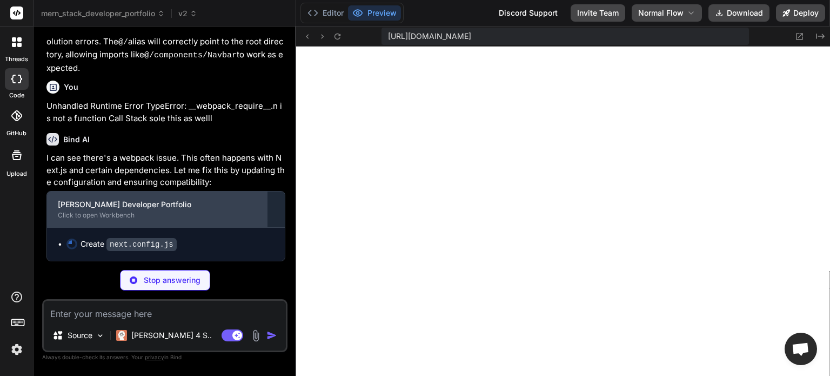
type textarea "x"
type textarea "} return config }, transpilePackages: ['framer-motion'], } module.exports = nex…"
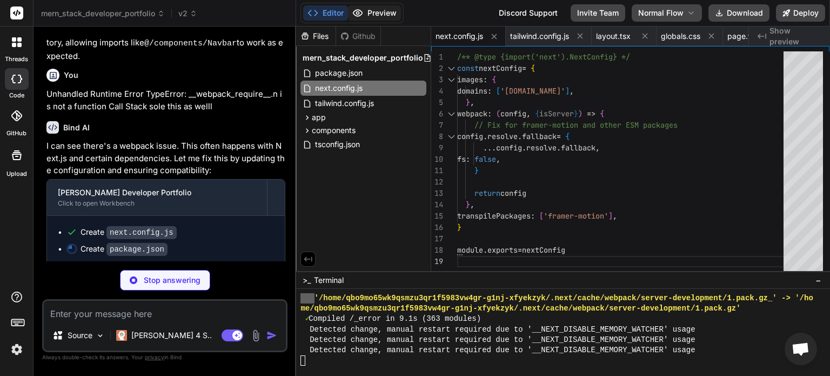
type textarea "x"
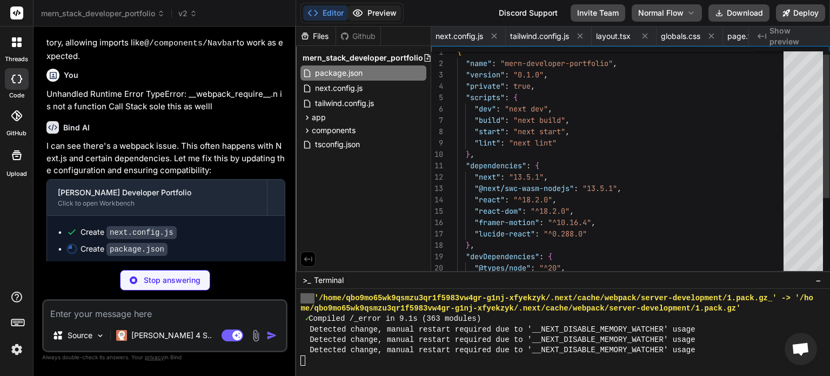
scroll to position [0, 0]
click at [388, 11] on button "Preview" at bounding box center [374, 12] width 53 height 15
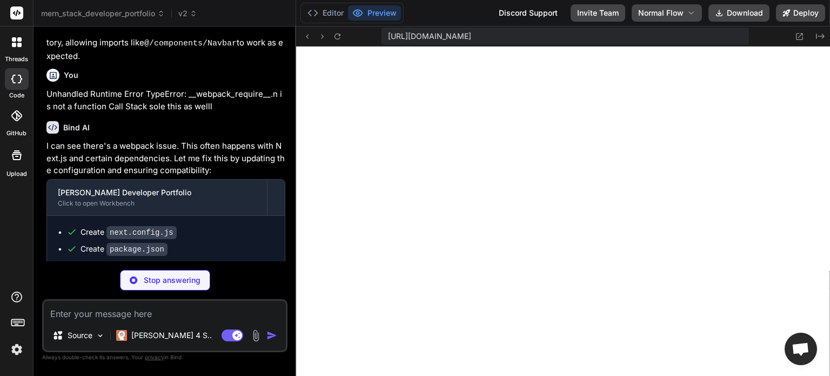
scroll to position [2595, 0]
type textarea "x"
type textarea "module.exports = { plugins: { tailwindcss: {}, autoprefixer: {}, }, }"
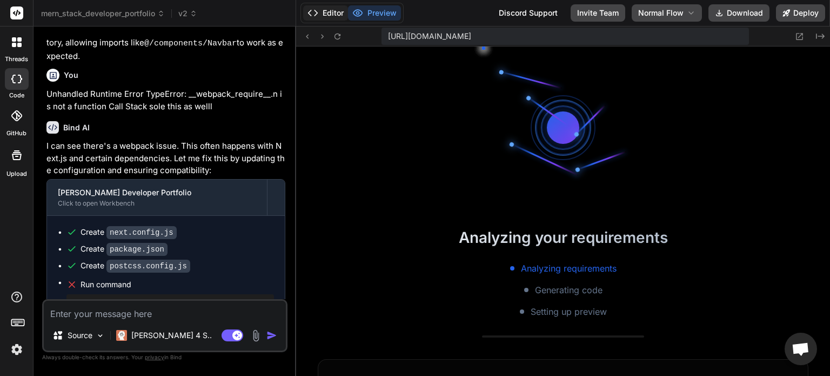
scroll to position [4182, 0]
click at [335, 10] on button "Editor" at bounding box center [325, 12] width 45 height 15
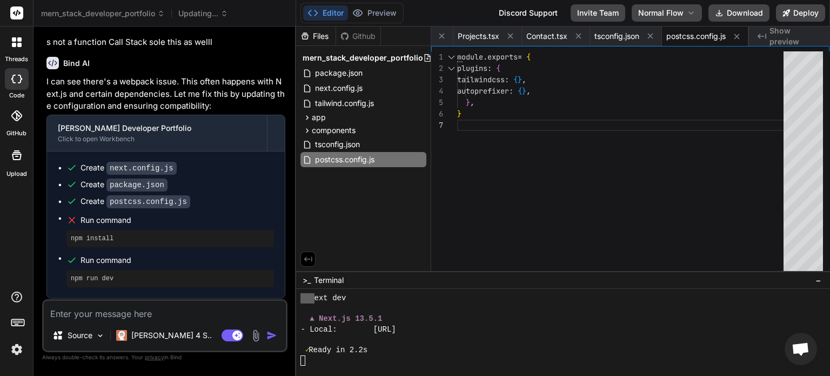
scroll to position [4192, 0]
type textarea "x"
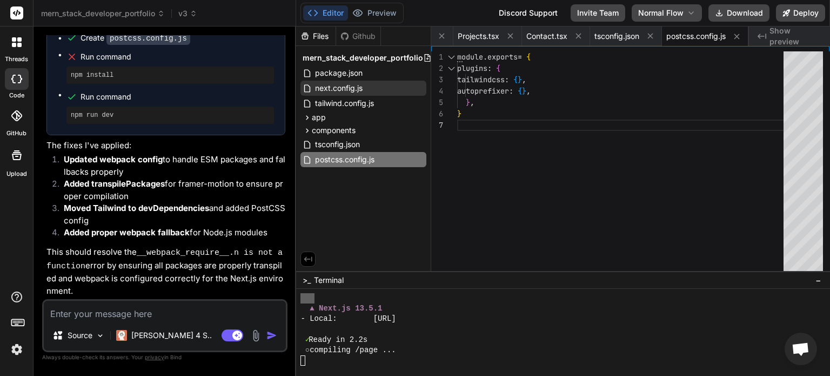
scroll to position [4399, 0]
click at [375, 15] on button "Preview" at bounding box center [374, 12] width 53 height 15
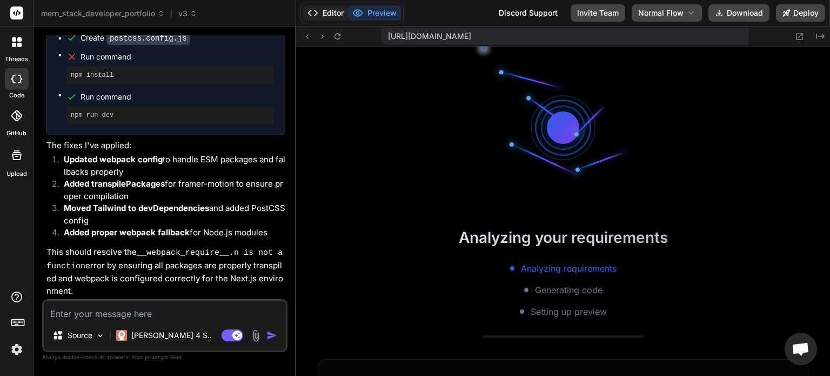
click at [328, 12] on button "Editor" at bounding box center [325, 12] width 45 height 15
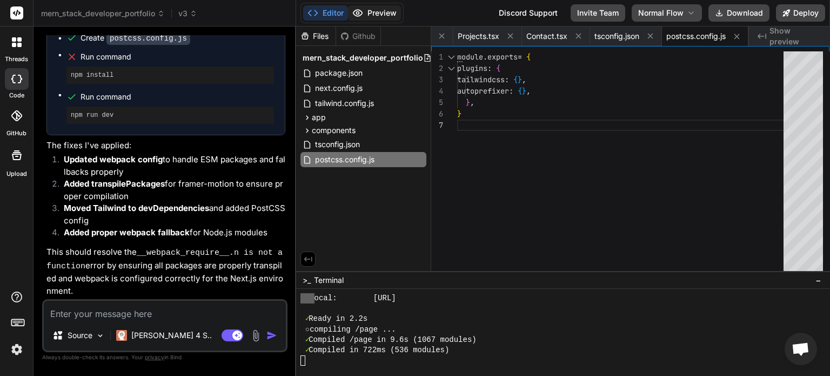
scroll to position [4214, 0]
click at [376, 12] on button "Preview" at bounding box center [374, 12] width 53 height 15
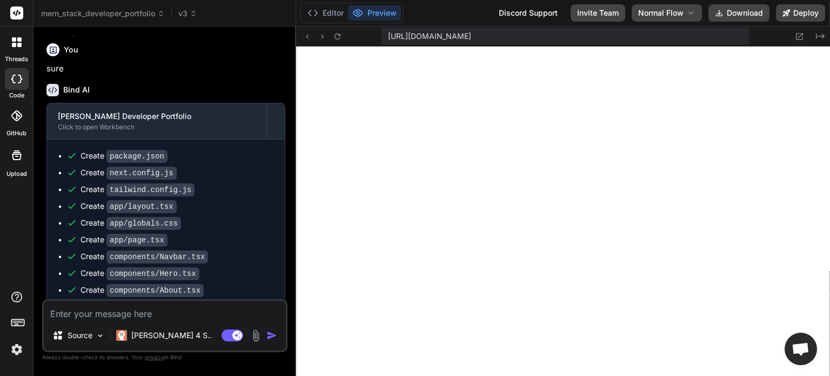
scroll to position [957, 0]
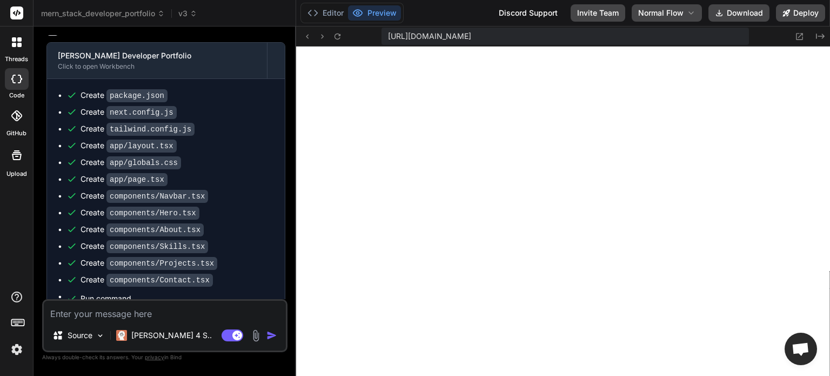
click at [126, 312] on textarea at bounding box center [165, 310] width 242 height 19
paste textarea "make with some modern 3d effect designes on it in head section and add some bac…"
type textarea "make with some modern 3d effect designes on it in head section and add some bac…"
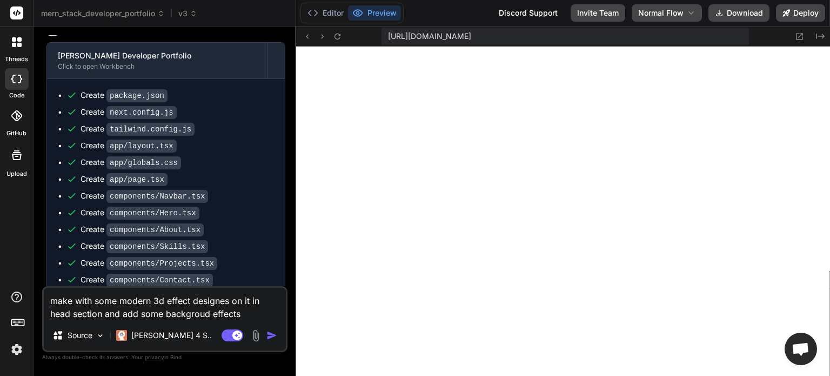
type textarea "x"
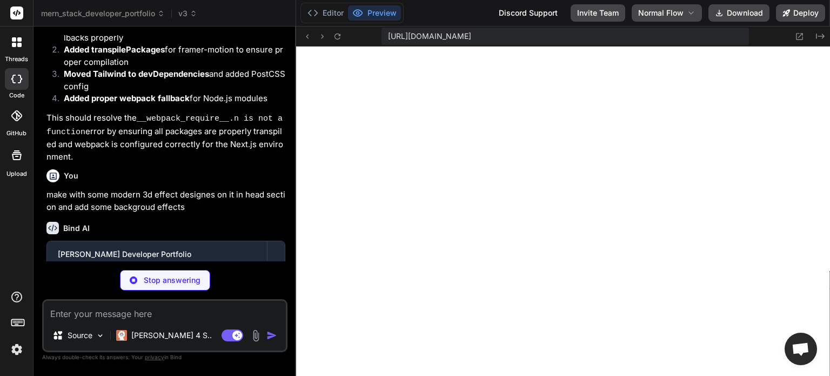
scroll to position [4583, 0]
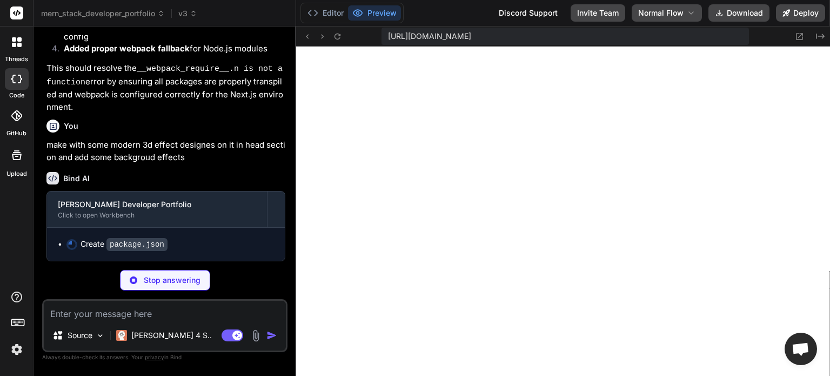
type textarea "x"
type textarea ""autoprefixer": "^10.4.16", "postcss": "^8.4.31" } }"
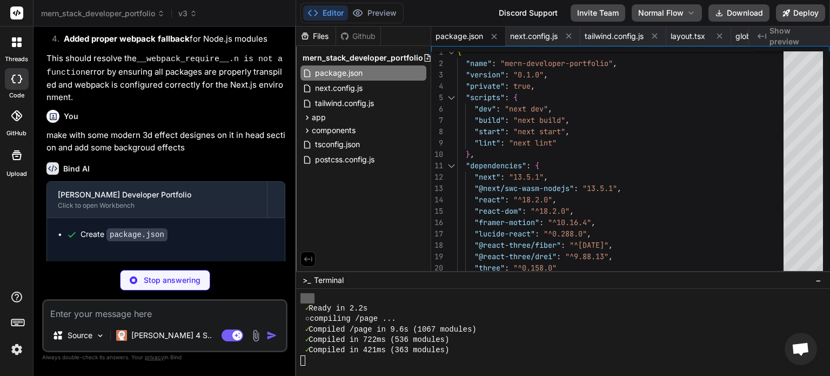
scroll to position [4224, 0]
type textarea "x"
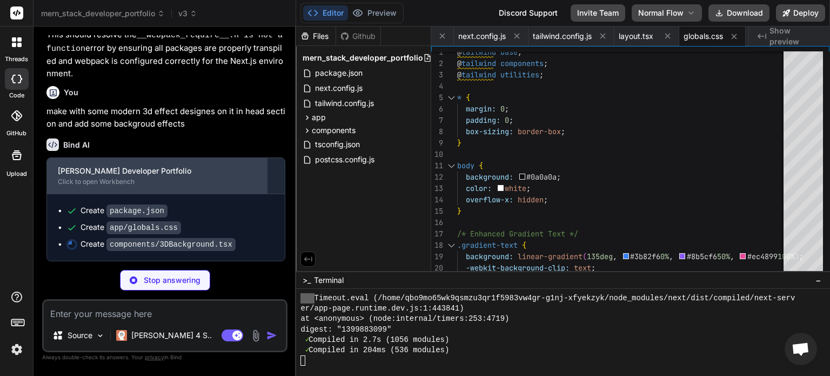
scroll to position [4616, 0]
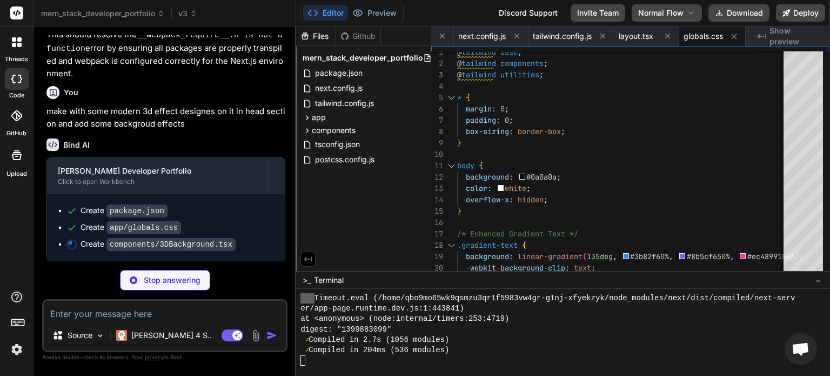
type textarea "x"
type textarea "<ParticleField /> </Canvas> </div> ) }"
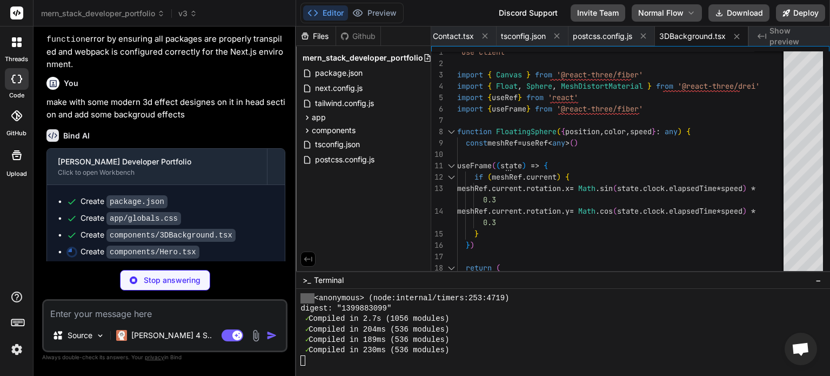
scroll to position [4633, 0]
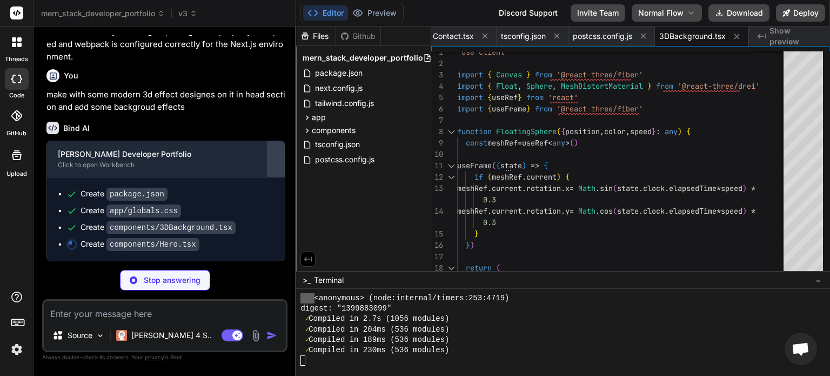
type textarea "x"
type textarea "}} className="absolute bottom-1/4 left-1/3 w-12 h-12 bg-gradient-to-r from-pink…"
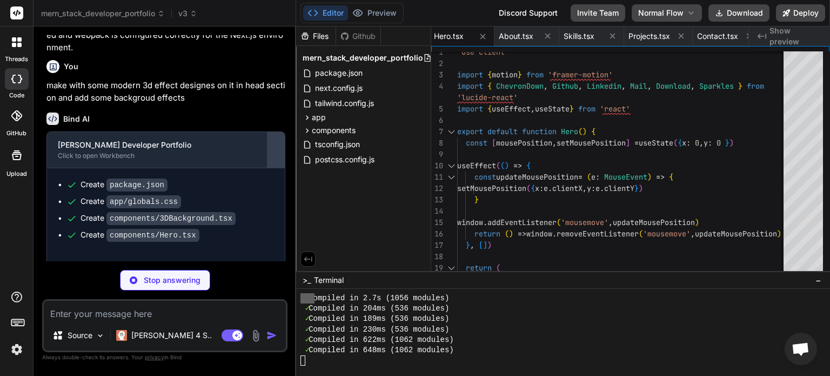
scroll to position [5708, 0]
type textarea "x"
type textarea "}"
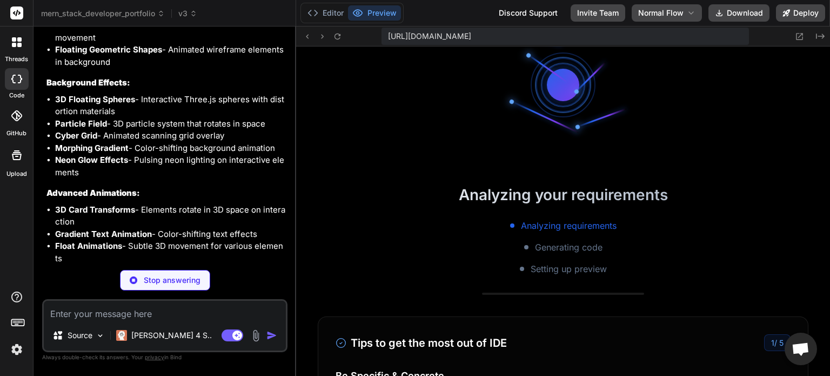
scroll to position [7514, 0]
click at [337, 12] on button "Editor" at bounding box center [325, 12] width 45 height 15
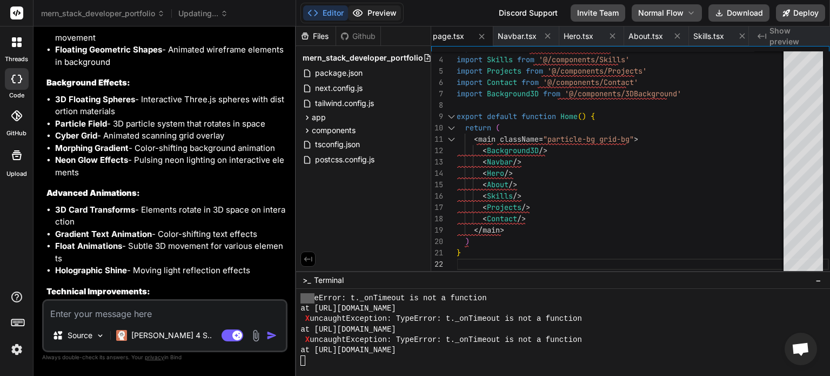
click at [378, 16] on button "Preview" at bounding box center [374, 12] width 53 height 15
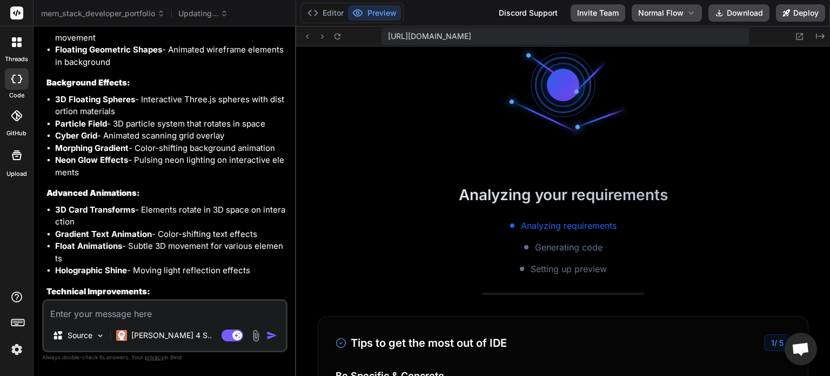
scroll to position [7908, 0]
type textarea "x"
click at [322, 11] on button "Editor" at bounding box center [325, 12] width 45 height 15
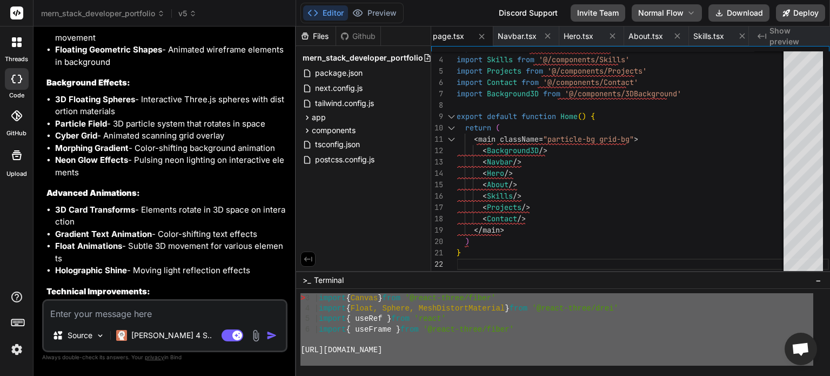
drag, startPoint x: 319, startPoint y: 300, endPoint x: 376, endPoint y: 390, distance: 106.6
click at [376, 375] on html "threads code GitHub Upload mern_stack_developer_portfolio v5 Created with Pixso…" at bounding box center [415, 188] width 830 height 376
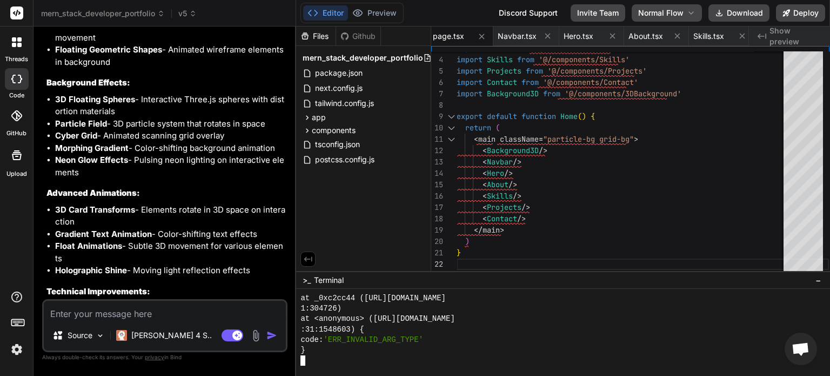
scroll to position [8635, 0]
click at [143, 311] on textarea at bounding box center [165, 310] width 242 height 19
paste textarea "make with some modern 3d effect designes on it in head section and add some bac…"
type textarea "make with some modern 3d effect designes on it in head section and add some bac…"
type textarea "x"
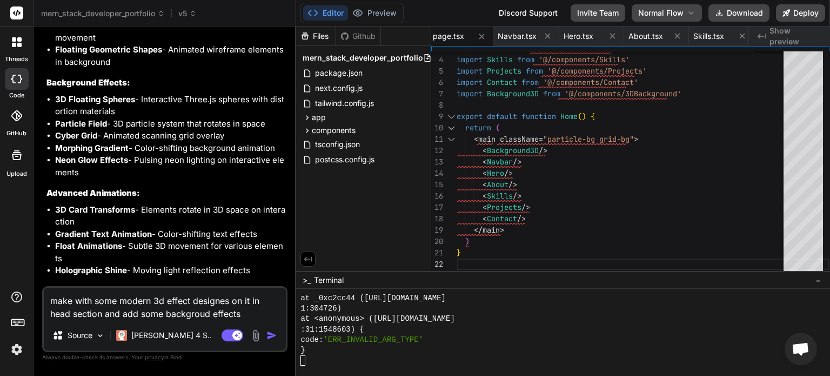
scroll to position [8676, 0]
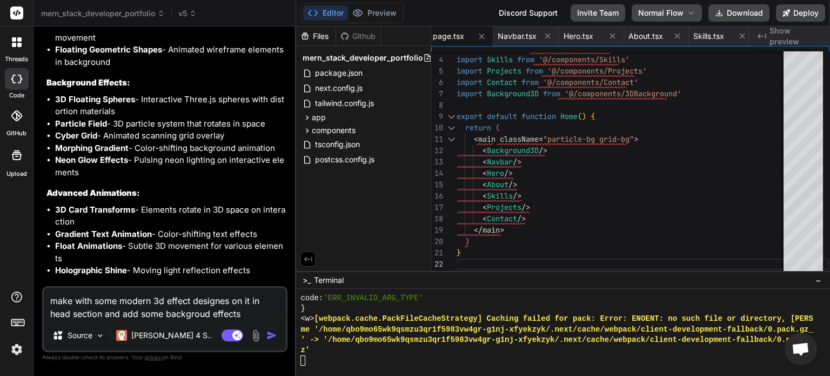
type textarea "make with some modern 3d effect designes on it in head section and add some bac…"
type textarea "x"
type textarea "make with some modern 3d effect designes on it in head section and add some bac…"
type textarea "x"
type textarea "make with some modern 3d effect designes on it in head section and add some bac…"
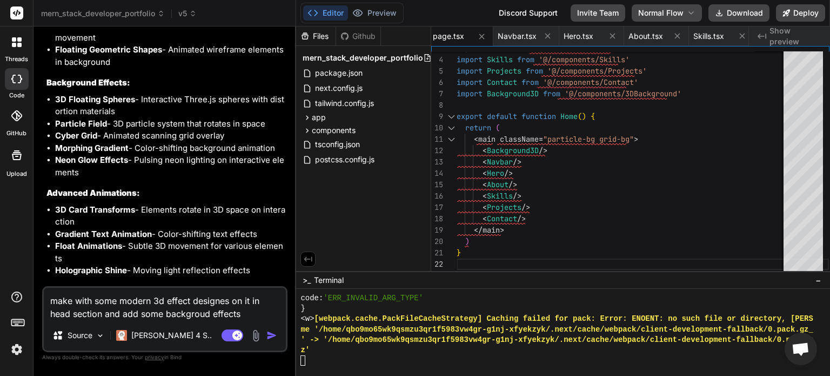
type textarea "x"
type textarea "make with some modern 3d effect designes on it in head section and add some bac…"
type textarea "x"
type textarea "make with some modern 3d effect designes on it in head section and add some bac…"
type textarea "x"
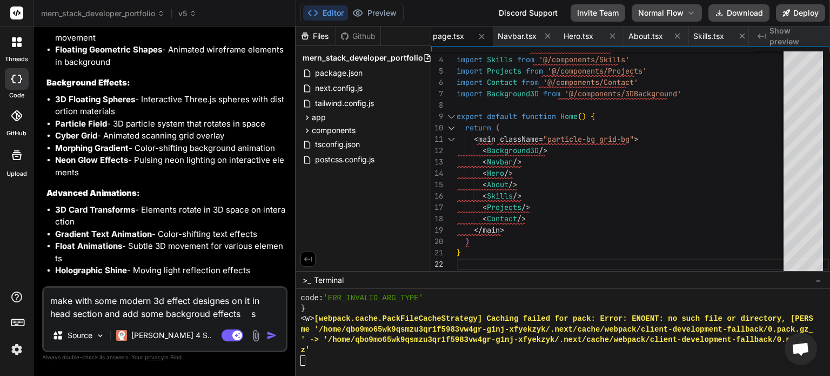
type textarea "make with some modern 3d effect designes on it in head section and add some bac…"
type textarea "x"
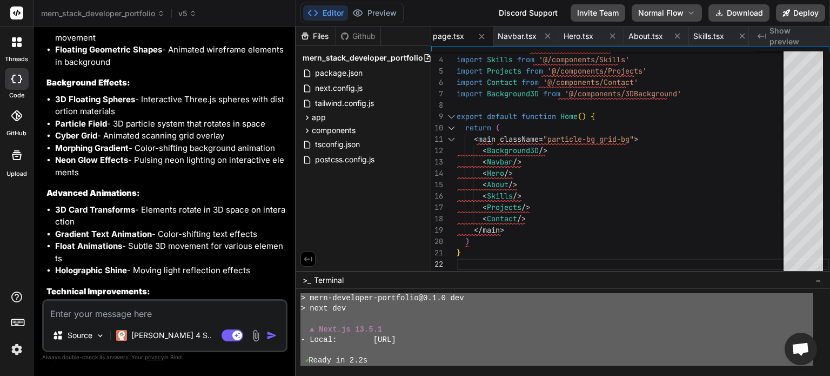
scroll to position [7493, 0]
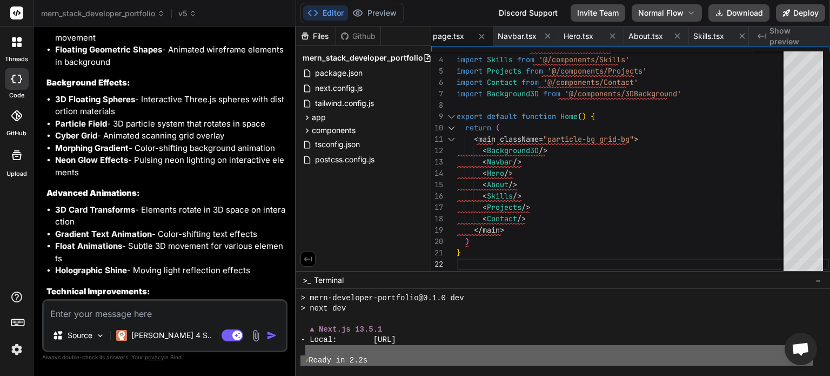
drag, startPoint x: 317, startPoint y: 356, endPoint x: 307, endPoint y: 346, distance: 14.1
click at [307, 346] on div "> mern-developer-portfolio@0.1.0 dev > next dev ▲ Next.js 13.5.1 - Local: http:…" at bounding box center [557, 329] width 513 height 72
click at [130, 313] on textarea at bounding box center [165, 310] width 242 height 19
paste textarea "✓ Ready in 2.2s ○ compiling /page ... X ./components/3DBackground.tsx:3:0 Modul…"
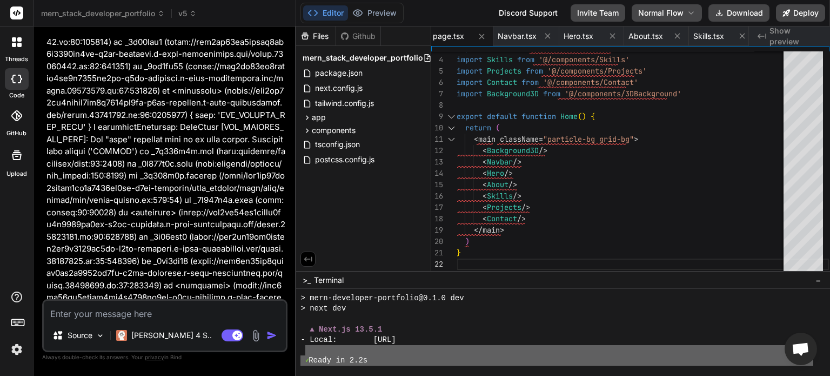
scroll to position [6733, 0]
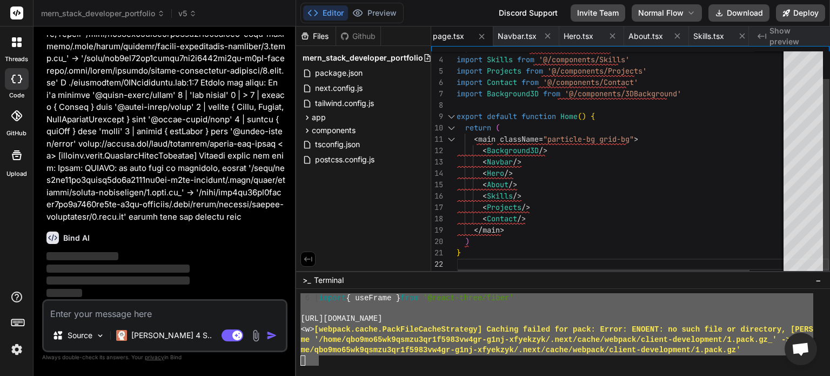
scroll to position [0, 0]
click at [491, 246] on div "import About from '@/components/About' import Skills from '@/components/Skills'…" at bounding box center [643, 148] width 372 height 256
click at [377, 14] on button "Preview" at bounding box center [374, 12] width 53 height 15
click at [332, 11] on button "Editor" at bounding box center [325, 12] width 45 height 15
click at [141, 313] on textarea at bounding box center [165, 310] width 242 height 19
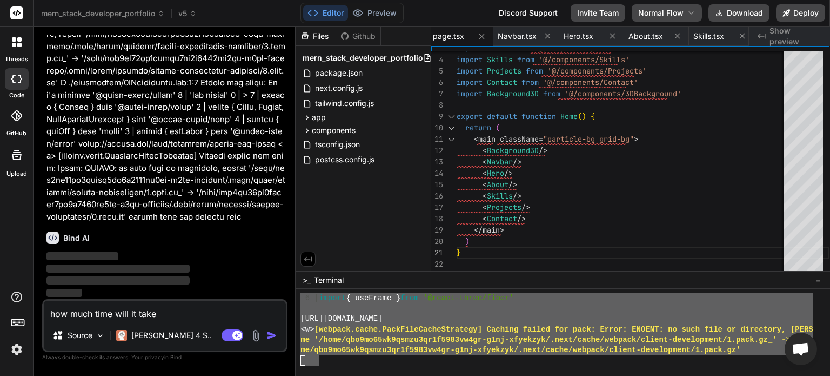
click at [275, 335] on img "button" at bounding box center [271, 335] width 11 height 11
click at [170, 311] on textarea "how much time will it take" at bounding box center [165, 310] width 242 height 19
click at [271, 336] on img "button" at bounding box center [271, 335] width 11 height 11
click at [272, 334] on img "button" at bounding box center [271, 335] width 11 height 11
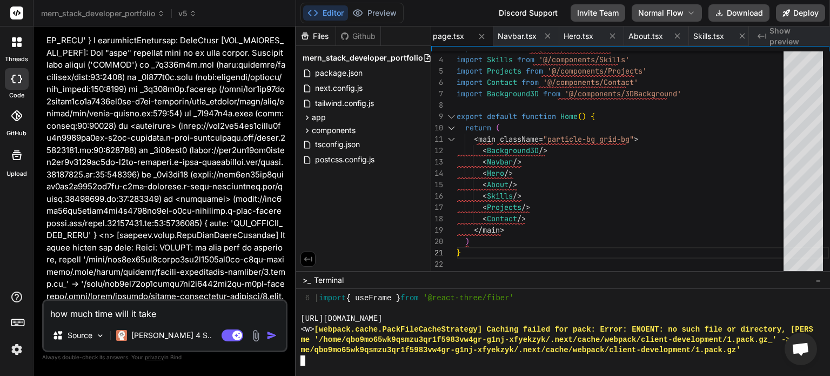
scroll to position [6733, 0]
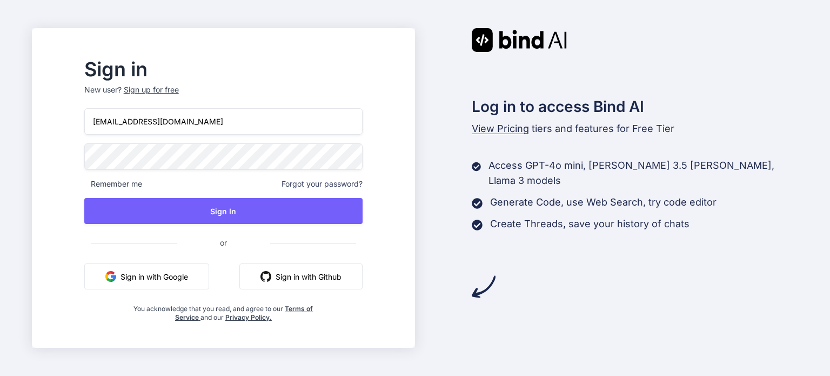
click at [217, 128] on input "app10@yopmail.com" at bounding box center [223, 121] width 278 height 26
click at [138, 122] on input "app10@yopmail.com" at bounding box center [223, 121] width 278 height 26
click at [150, 124] on input "appsumo@yopmail.com" at bounding box center [223, 121] width 278 height 26
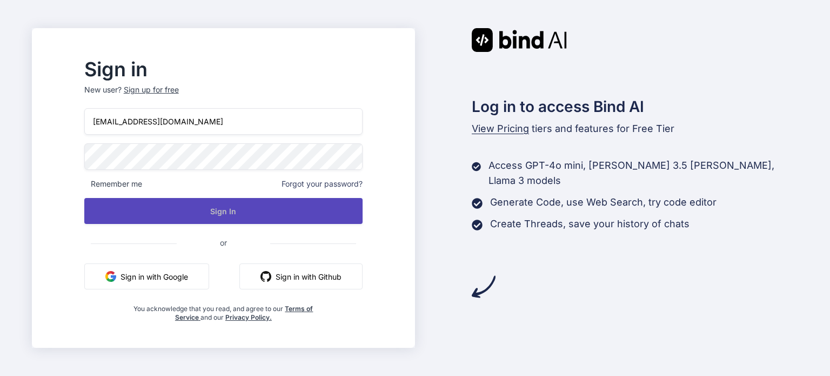
type input "app5@yopmail.com"
click at [247, 214] on button "Sign In" at bounding box center [223, 211] width 278 height 26
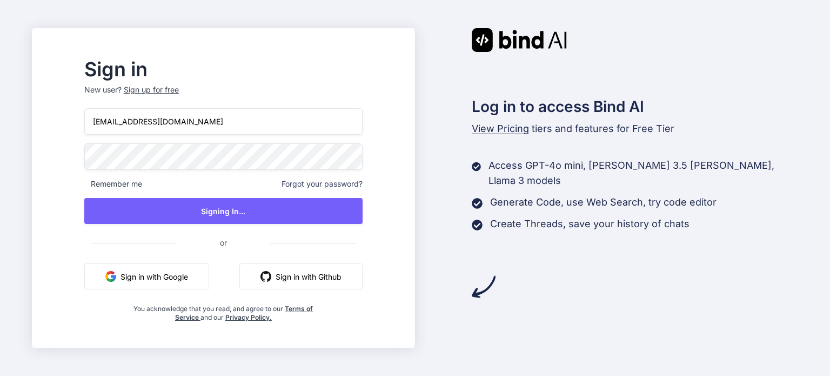
click at [142, 183] on span "Remember me" at bounding box center [113, 183] width 58 height 11
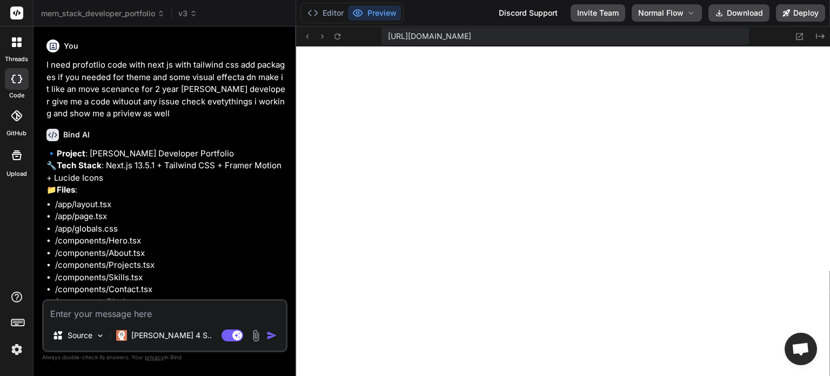
type textarea "x"
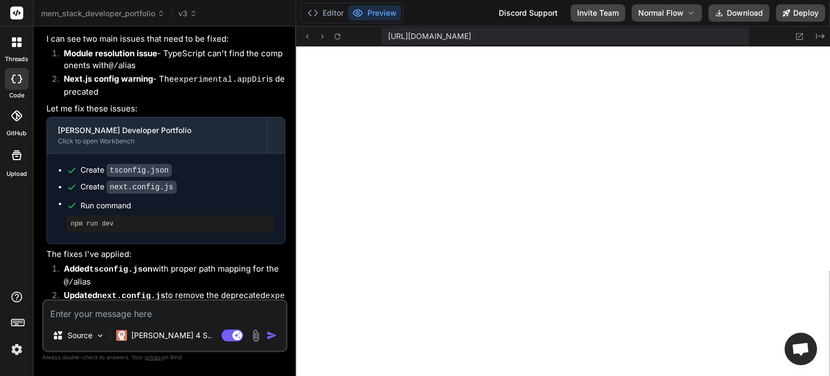
scroll to position [3441, 0]
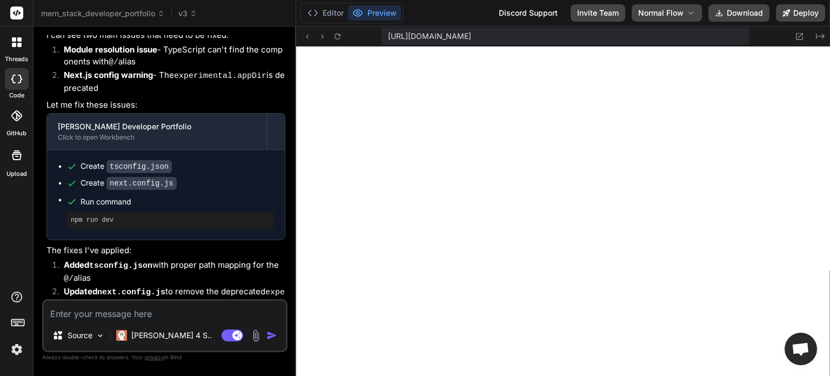
click at [114, 314] on textarea at bounding box center [165, 310] width 242 height 19
click at [117, 310] on textarea at bounding box center [165, 310] width 242 height 19
type textarea "m"
type textarea "x"
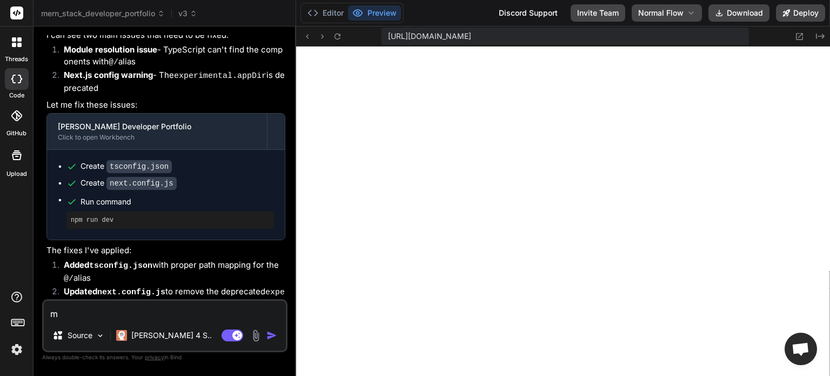
type textarea "ma"
type textarea "x"
type textarea "mak"
type textarea "x"
type textarea "make"
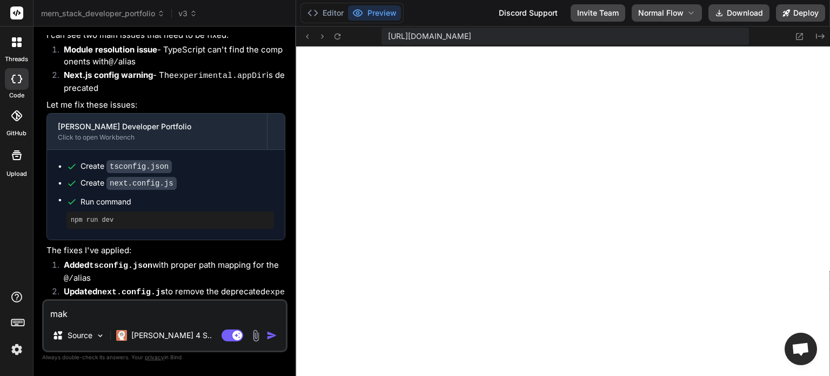
type textarea "x"
type textarea "make"
type textarea "x"
type textarea "make w"
type textarea "x"
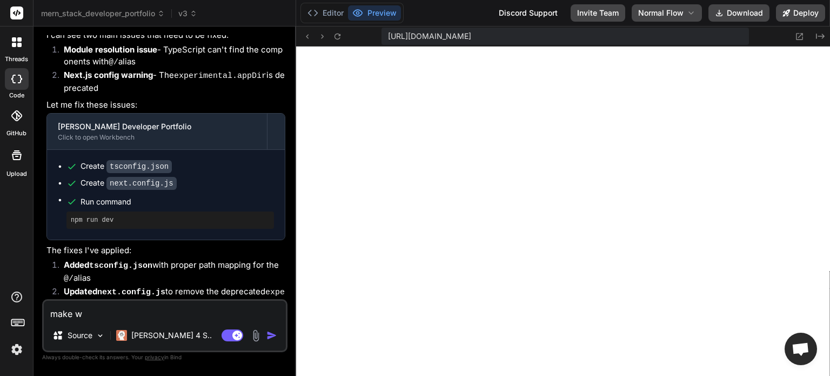
type textarea "make wi"
type textarea "x"
type textarea "make wit"
type textarea "x"
type textarea "make with"
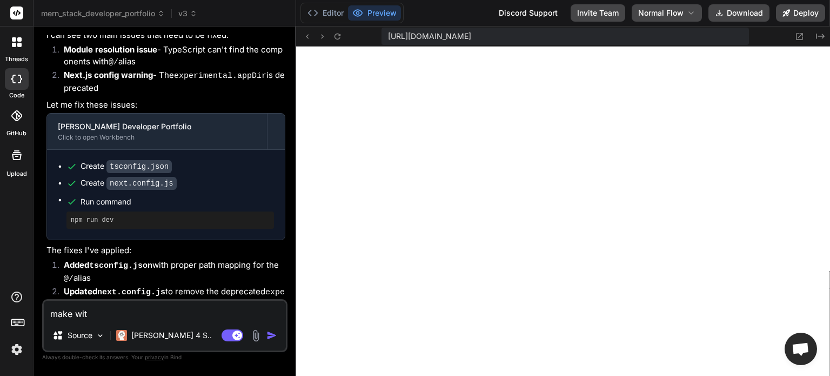
type textarea "x"
type textarea "make with"
type textarea "x"
type textarea "make with s"
type textarea "x"
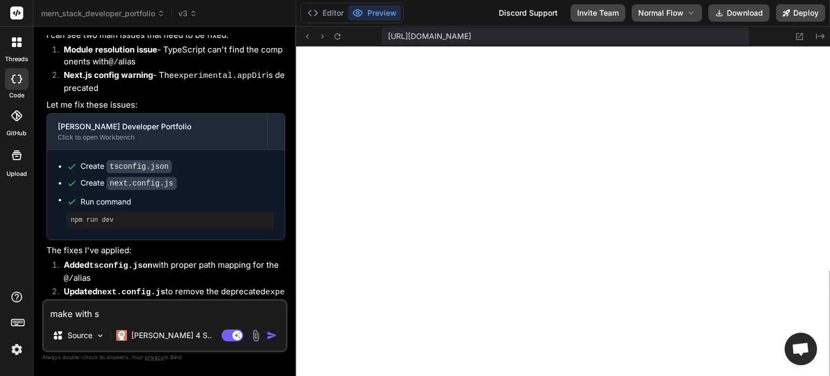
type textarea "make with so"
type textarea "x"
type textarea "make with som"
type textarea "x"
type textarea "make with some"
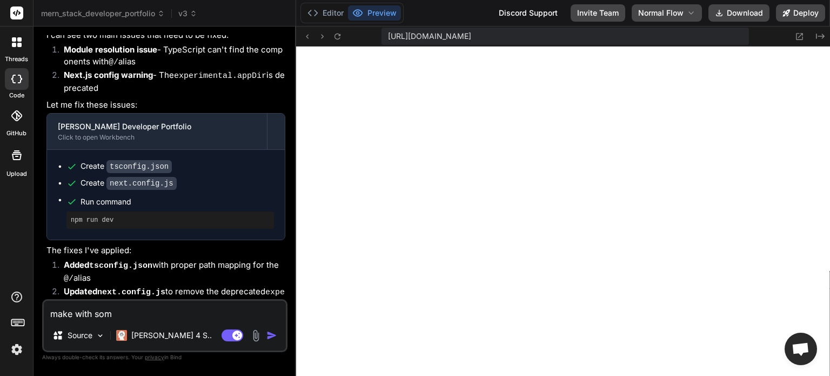
type textarea "x"
type textarea "make with some"
type textarea "x"
type textarea "make with some m"
type textarea "x"
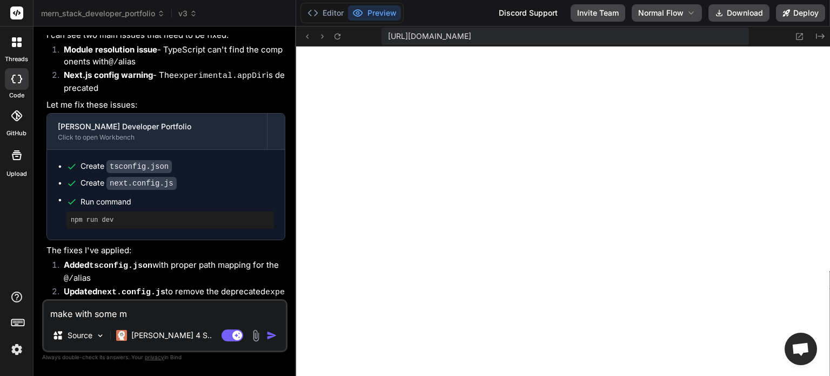
type textarea "make with some mo"
type textarea "x"
type textarea "make with some mod"
type textarea "x"
type textarea "make with some mode"
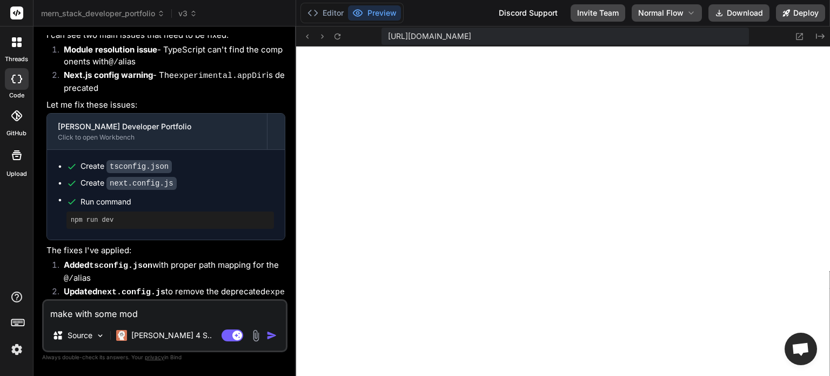
type textarea "x"
type textarea "make with some moder"
type textarea "x"
type textarea "make with some modern"
type textarea "x"
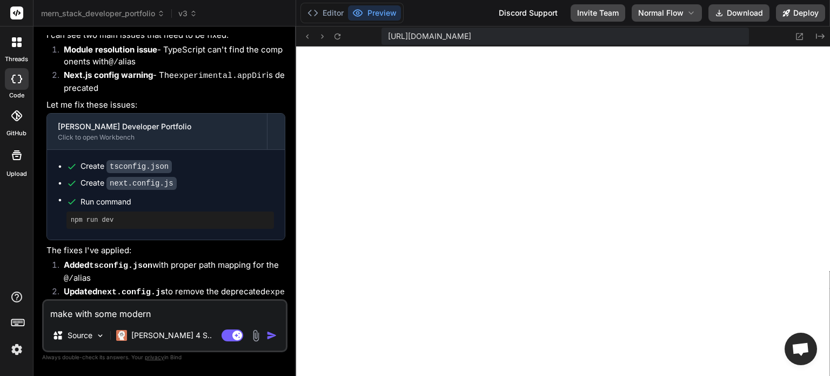
type textarea "make with some modern"
type textarea "x"
type textarea "make with some modern 3"
type textarea "x"
type textarea "make with some modern 3d"
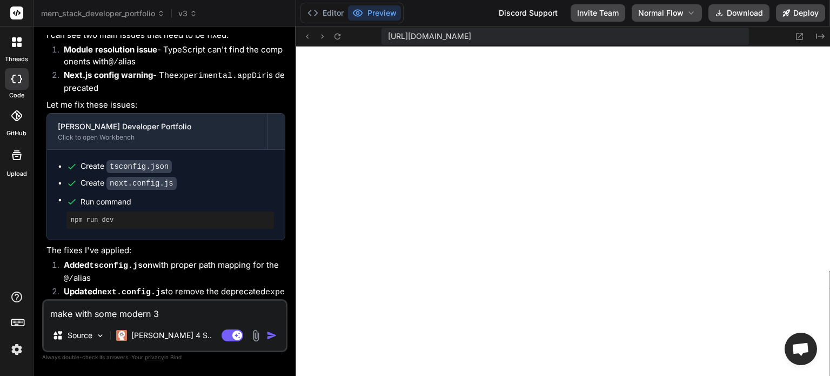
type textarea "x"
type textarea "make with some modern 3d"
type textarea "x"
type textarea "make with some modern 3d e"
type textarea "x"
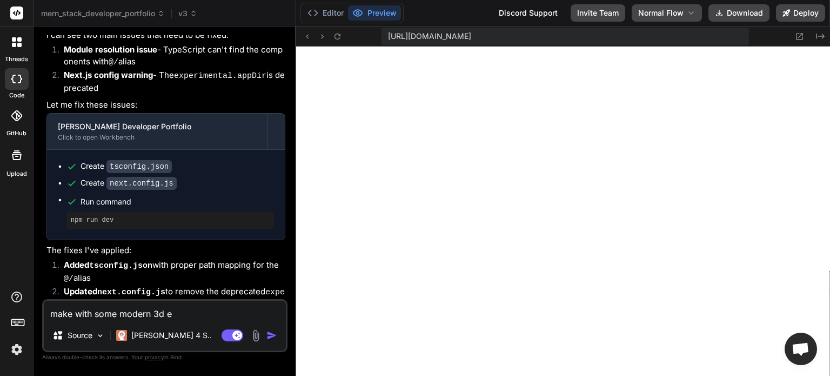
type textarea "make with some modern 3d ef"
type textarea "x"
type textarea "make with some modern 3d eff"
type textarea "x"
type textarea "make with some modern 3d effe"
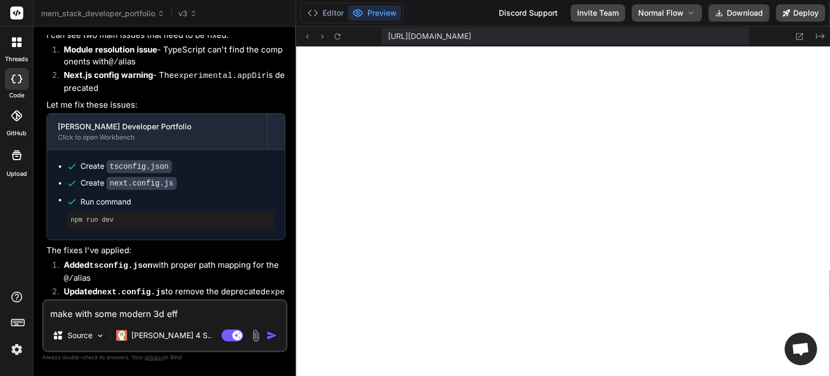
type textarea "x"
type textarea "make with some modern 3d effec"
type textarea "x"
type textarea "make with some modern 3d effect"
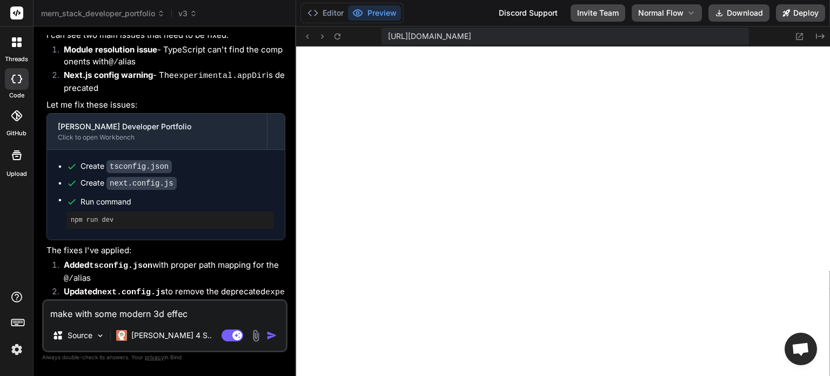
type textarea "x"
type textarea "make with some modern 3d effect"
type textarea "x"
type textarea "make with some modern 3d effect d"
type textarea "x"
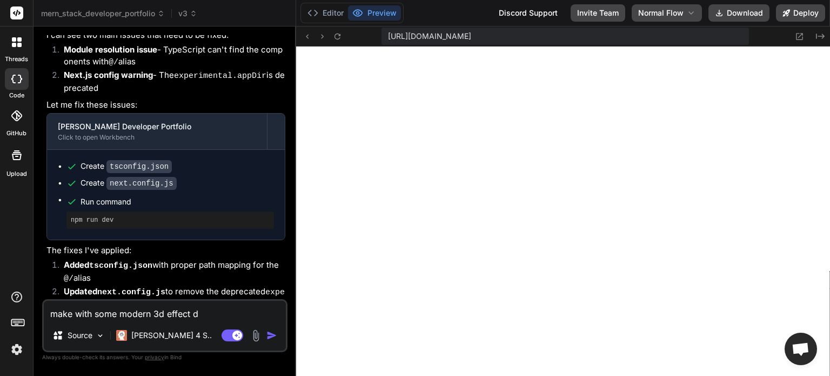
type textarea "make with some modern 3d effect de"
type textarea "x"
type textarea "make with some modern 3d effect des"
type textarea "x"
type textarea "make with some modern 3d effect desi"
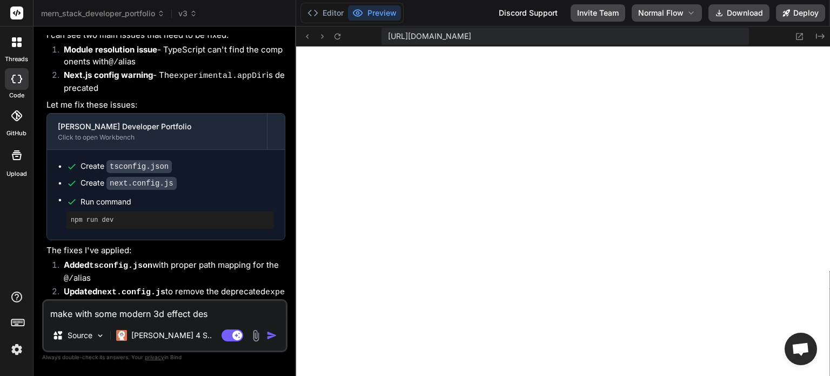
type textarea "x"
type textarea "make with some modern 3d effect desig"
type textarea "x"
type textarea "make with some modern 3d effect design"
type textarea "x"
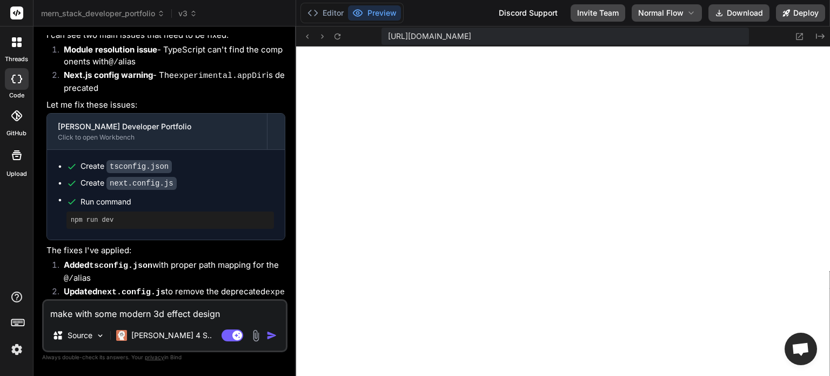
type textarea "make with some modern 3d effect designe"
type textarea "x"
type textarea "make with some modern 3d effect designes"
type textarea "x"
type textarea "make with some modern 3d effect designes"
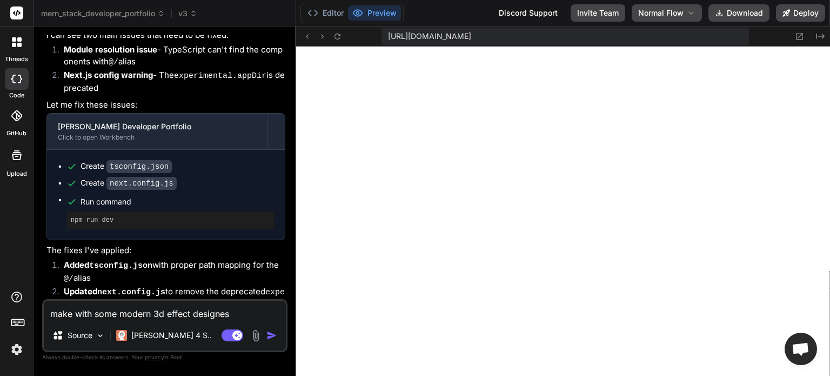
type textarea "x"
type textarea "make with some modern 3d effect designes o"
type textarea "x"
type textarea "make with some modern 3d effect designes on"
type textarea "x"
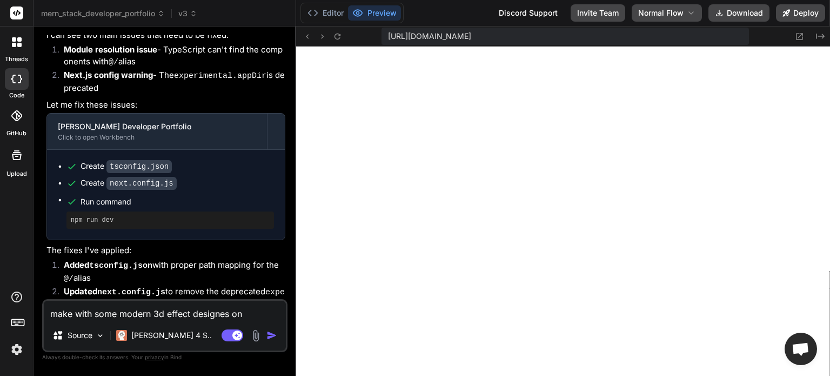
type textarea "make with some modern 3d effect designes on"
type textarea "x"
type textarea "make with some modern 3d effect designes on i"
type textarea "x"
type textarea "make with some modern 3d effect designes on it"
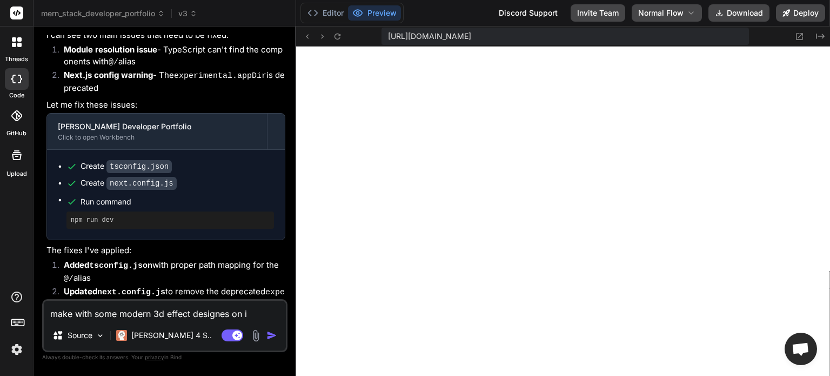
type textarea "x"
type textarea "make with some modern 3d effect designes on it"
type textarea "x"
type textarea "make with some modern 3d effect designes on it i"
type textarea "x"
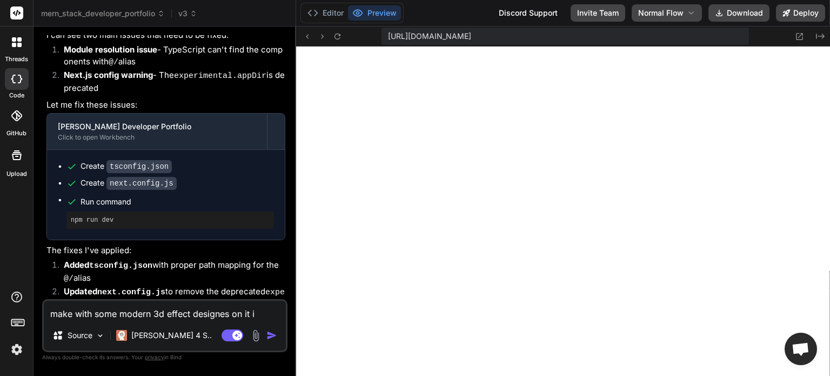
type textarea "make with some modern 3d effect designes on it in"
type textarea "x"
type textarea "make with some modern 3d effect designes on it in"
type textarea "x"
type textarea "make with some modern 3d effect designes on it in h"
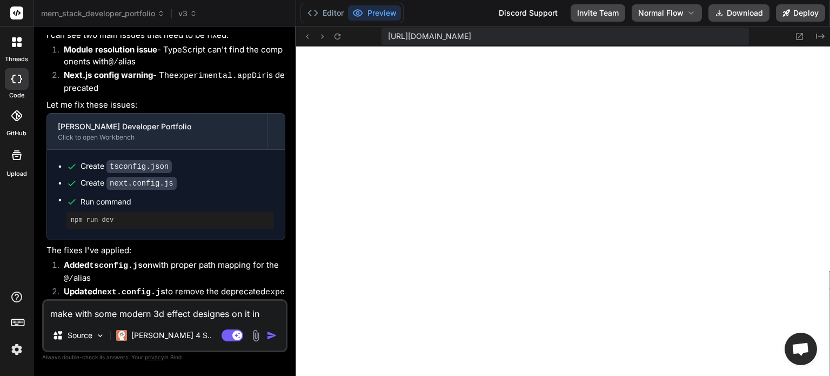
type textarea "x"
type textarea "make with some modern 3d effect designes on it in he"
type textarea "x"
type textarea "make with some modern 3d effect designes on it in hea"
type textarea "x"
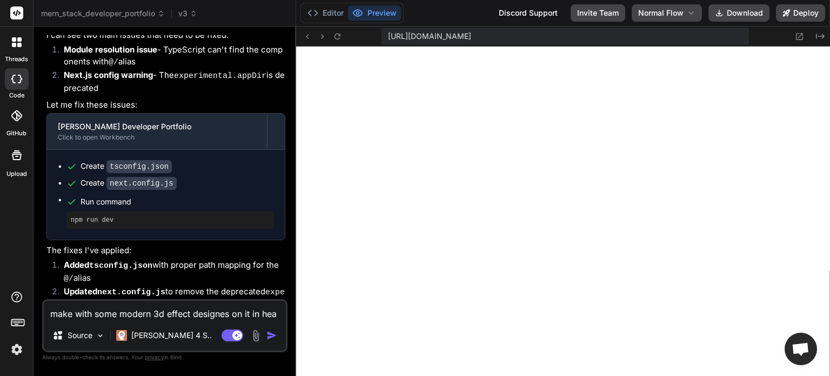
type textarea "make with some modern 3d effect designes on it in head"
type textarea "x"
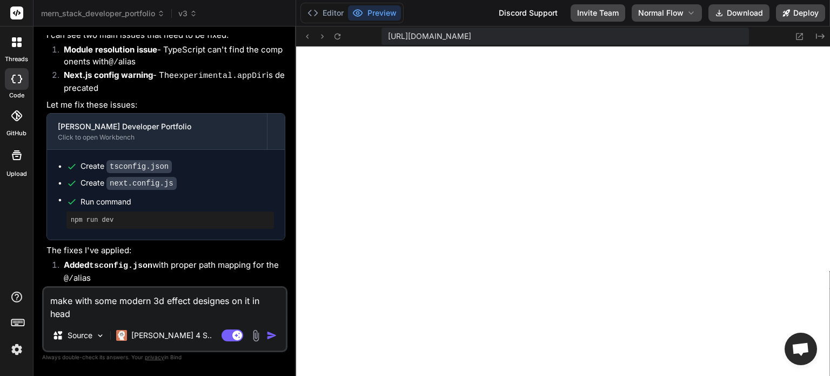
type textarea "make with some modern 3d effect designes on it in head"
type textarea "x"
type textarea "make with some modern 3d effect designes on it in head s"
type textarea "x"
type textarea "make with some modern 3d effect designes on it in head se"
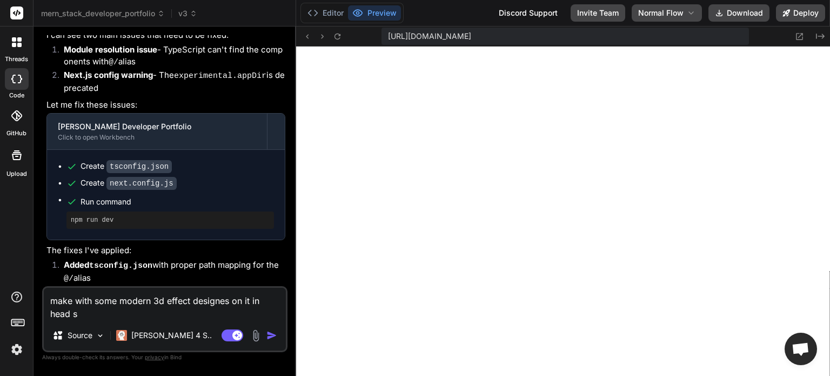
type textarea "x"
type textarea "make with some modern 3d effect designes on it in head sec"
type textarea "x"
type textarea "make with some modern 3d effect designes on it in head sect"
type textarea "x"
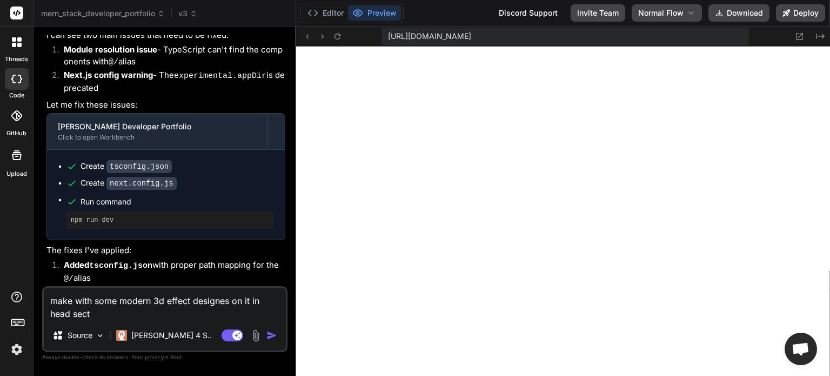
type textarea "make with some modern 3d effect designes on it in head secti"
type textarea "x"
type textarea "make with some modern 3d effect designes on it in head sectio"
type textarea "x"
type textarea "make with some modern 3d effect designes on it in head section"
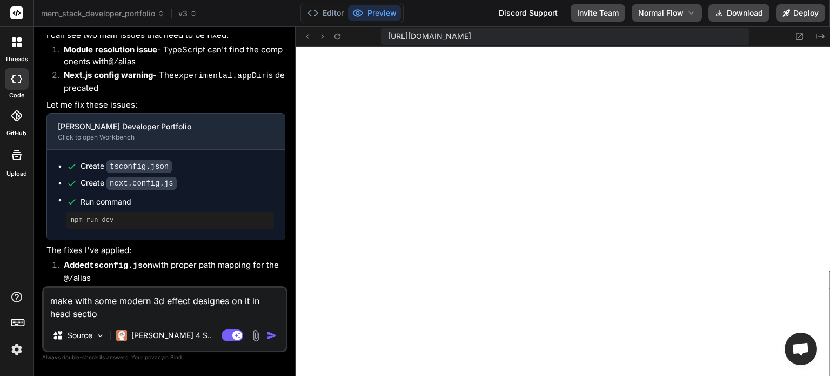
type textarea "x"
type textarea "make with some modern 3d effect designes on it in head section"
type textarea "x"
type textarea "make with some modern 3d effect designes on it in head section a"
type textarea "x"
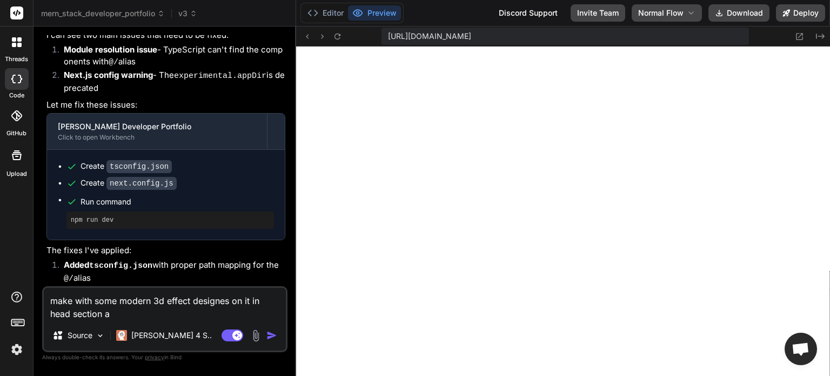
type textarea "make with some modern 3d effect designes on it in head section an"
type textarea "x"
type textarea "make with some modern 3d effect designes on it in head section and"
type textarea "x"
type textarea "make with some modern 3d effect designes on it in head section and"
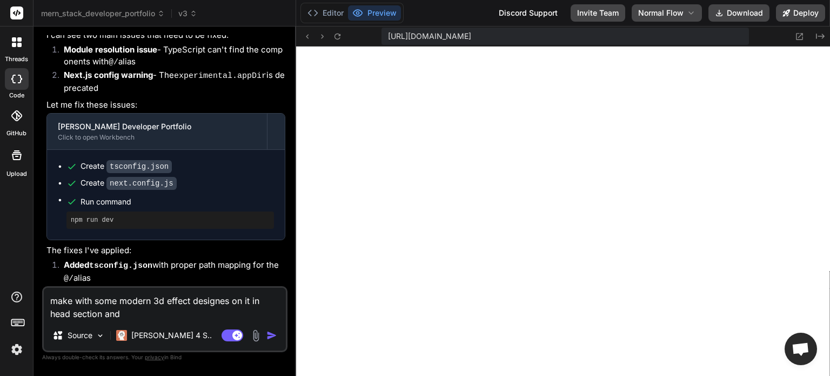
type textarea "x"
type textarea "make with some modern 3d effect designes on it in head section and a"
type textarea "x"
type textarea "make with some modern 3d effect designes on it in head section and ad"
type textarea "x"
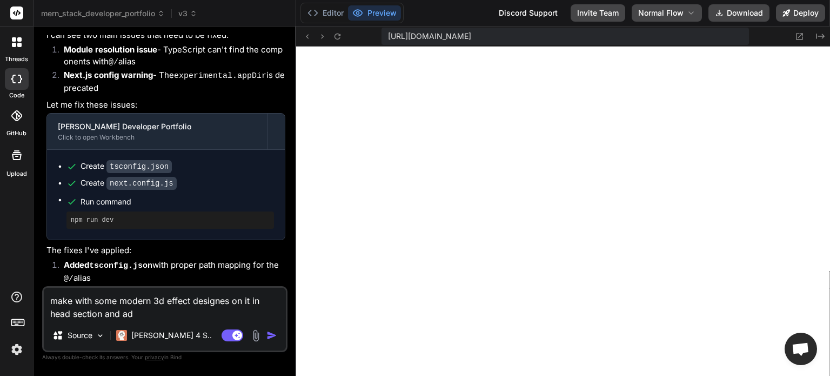
type textarea "make with some modern 3d effect designes on it in head section and add"
type textarea "x"
type textarea "make with some modern 3d effect designes on it in head section and add"
type textarea "x"
type textarea "make with some modern 3d effect designes on it in head section and add s"
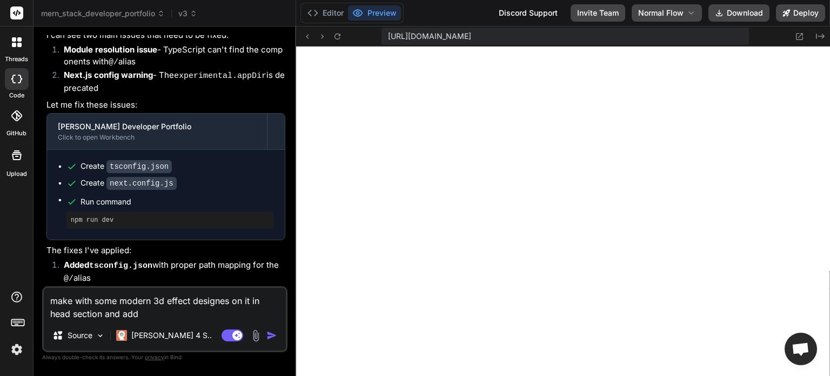
type textarea "x"
type textarea "make with some modern 3d effect designes on it in head section and add so"
type textarea "x"
type textarea "make with some modern 3d effect designes on it in head section and add som"
type textarea "x"
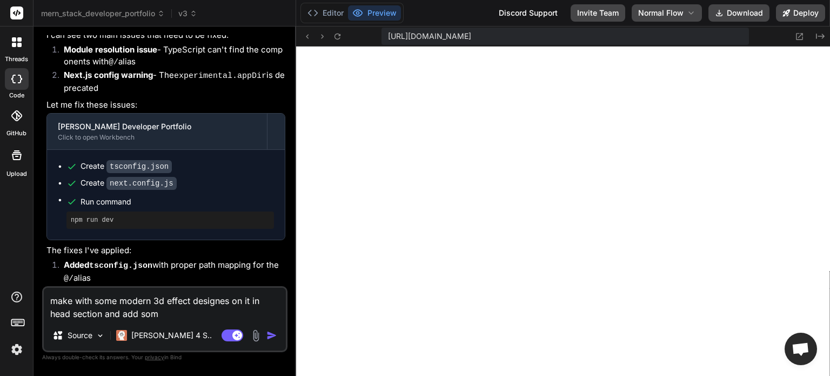
type textarea "make with some modern 3d effect designes on it in head section and add some"
type textarea "x"
type textarea "make with some modern 3d effect designes on it in head section and add some"
type textarea "x"
type textarea "make with some modern 3d effect designes on it in head section and add some b"
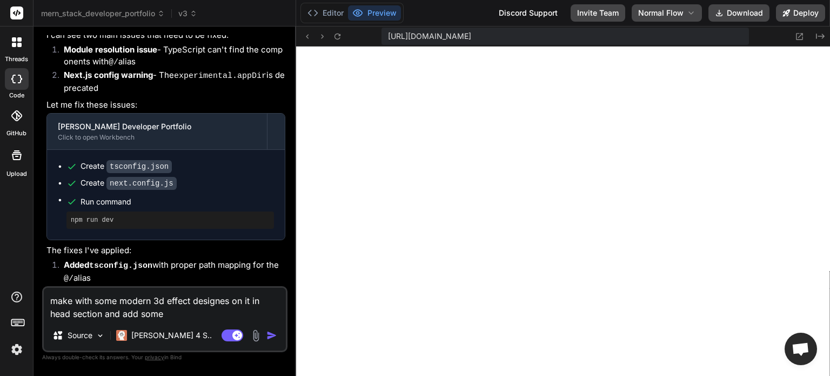
type textarea "x"
type textarea "make with some modern 3d effect designes on it in head section and add some ba"
type textarea "x"
type textarea "make with some modern 3d effect designes on it in head section and add some bac"
type textarea "x"
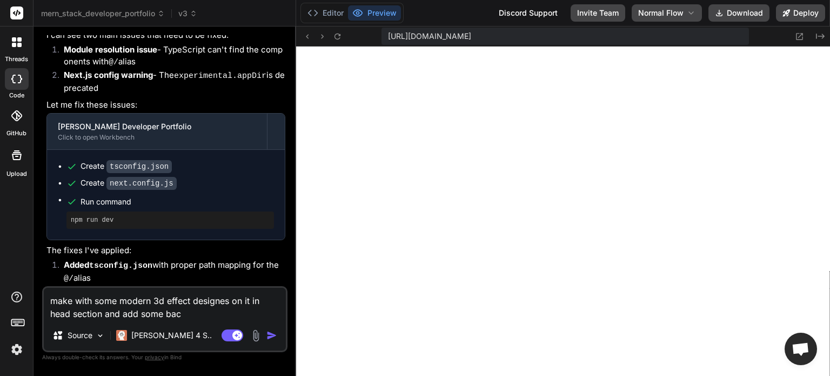
type textarea "make with some modern 3d effect designes on it in head section and add some back"
type textarea "x"
type textarea "make with some modern 3d effect designes on it in head section and add some bac…"
type textarea "x"
type textarea "make with some modern 3d effect designes on it in head section and add some bac…"
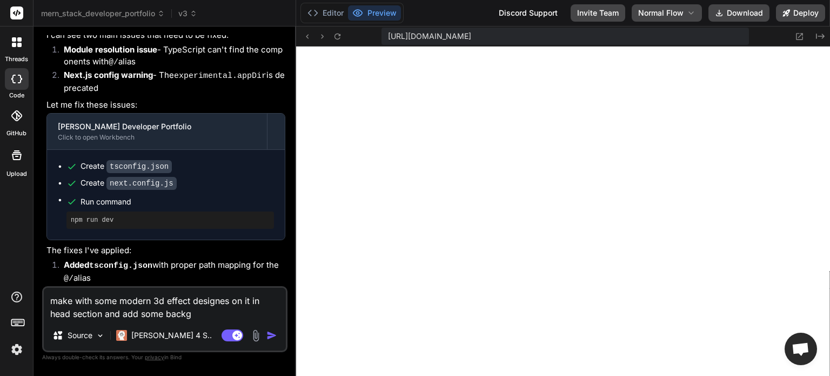
type textarea "x"
type textarea "make with some modern 3d effect designes on it in head section and add some bac…"
type textarea "x"
type textarea "make with some modern 3d effect designes on it in head section and add some bac…"
type textarea "x"
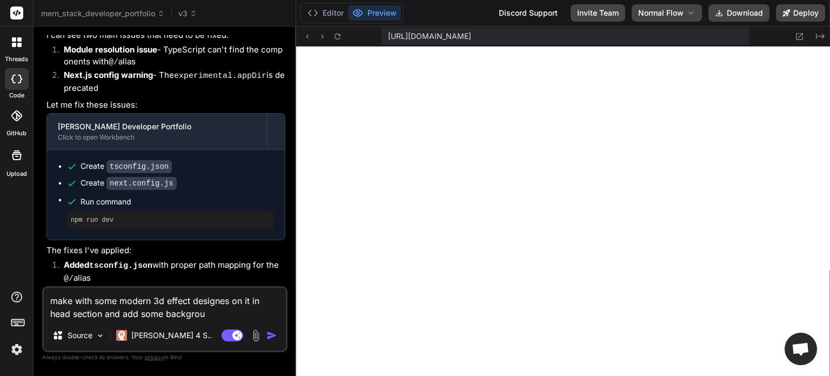
type textarea "make with some modern 3d effect designes on it in head section and add some bac…"
type textarea "x"
type textarea "make with some modern 3d effect designes on it in head section and add some bac…"
type textarea "x"
type textarea "make with some modern 3d effect designes on it in head section and add some bac…"
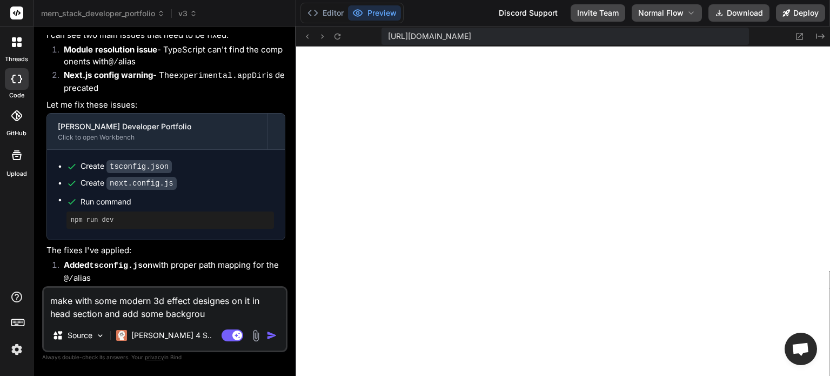
type textarea "x"
type textarea "make with some modern 3d effect designes on it in head section and add some bac…"
type textarea "x"
type textarea "make with some modern 3d effect designes on it in head section and add some bac…"
type textarea "x"
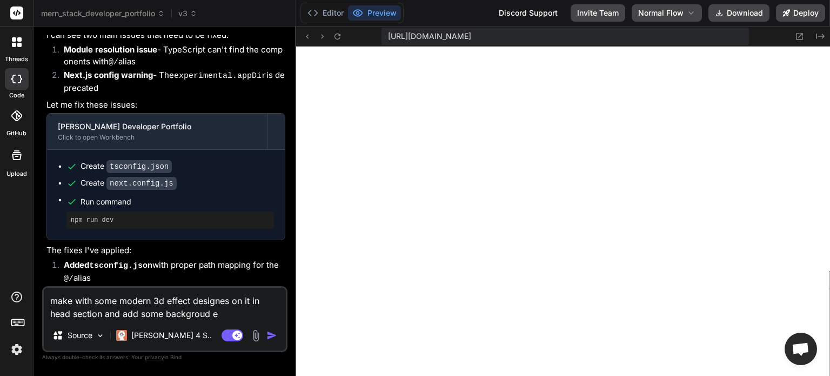
type textarea "make with some modern 3d effect designes on it in head section and add some bac…"
type textarea "x"
type textarea "make with some modern 3d effect designes on it in head section and add some bac…"
type textarea "x"
type textarea "make with some modern 3d effect designes on it in head section and add some bac…"
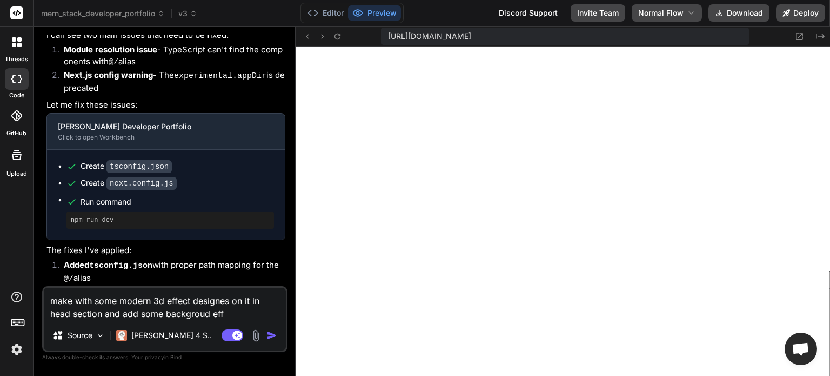
type textarea "x"
type textarea "make with some modern 3d effect designes on it in head section and add some bac…"
type textarea "x"
type textarea "make with some modern 3d effect designes on it in head section and add some bac…"
type textarea "x"
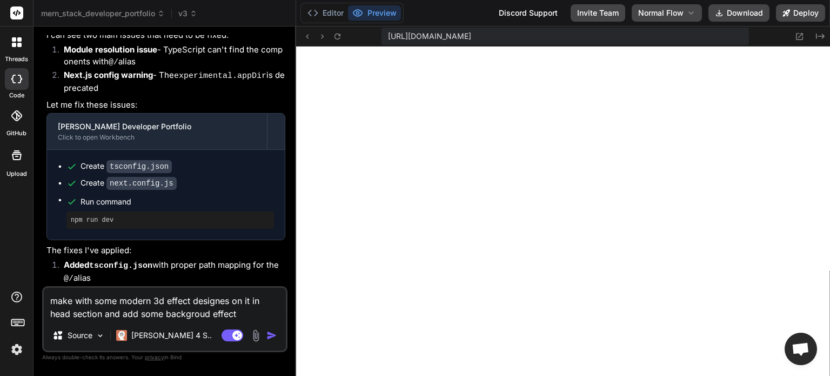
type textarea "make with some modern 3d effect designes on it in head section and add some bac…"
type textarea "x"
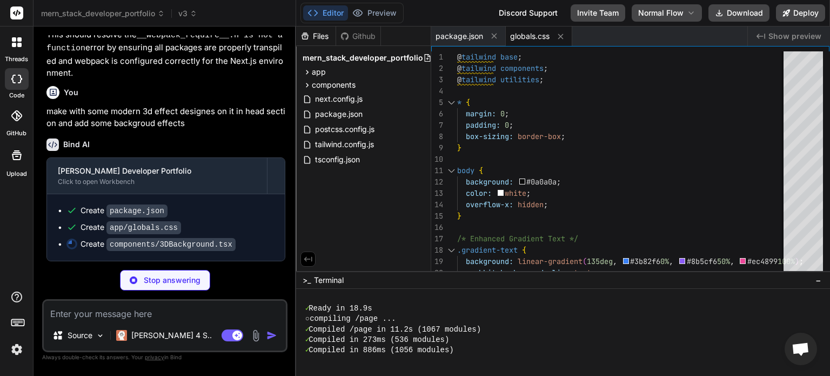
scroll to position [4239, 0]
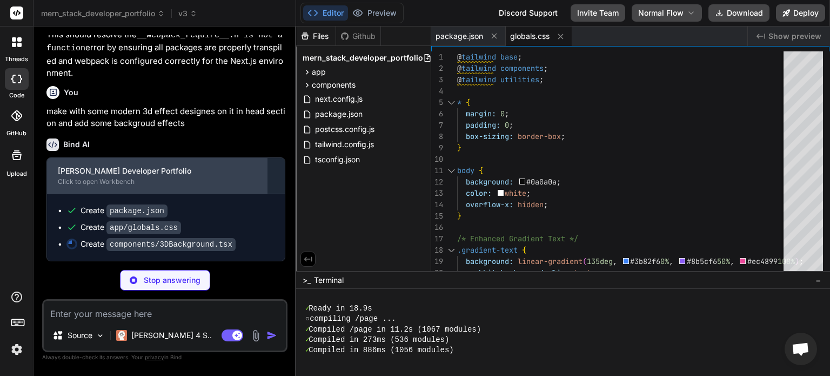
type textarea "x"
type textarea "<ParticleField /> </Canvas> </div> ) }"
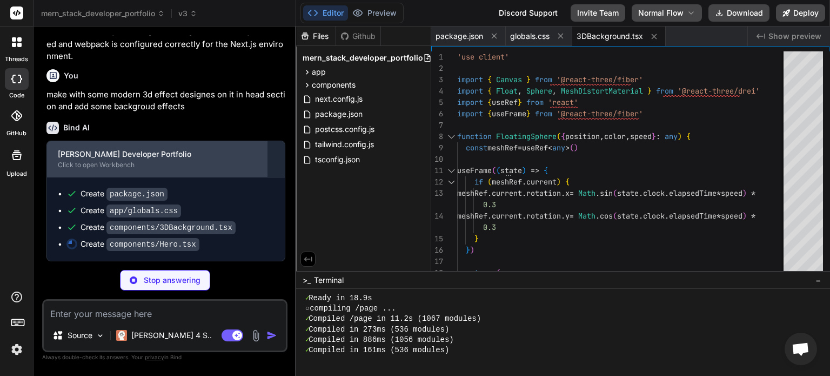
scroll to position [4256, 0]
type textarea "x"
type textarea "}} className="absolute bottom-1/4 left-1/3 w-12 h-12 bg-gradient-to-r from-pink…"
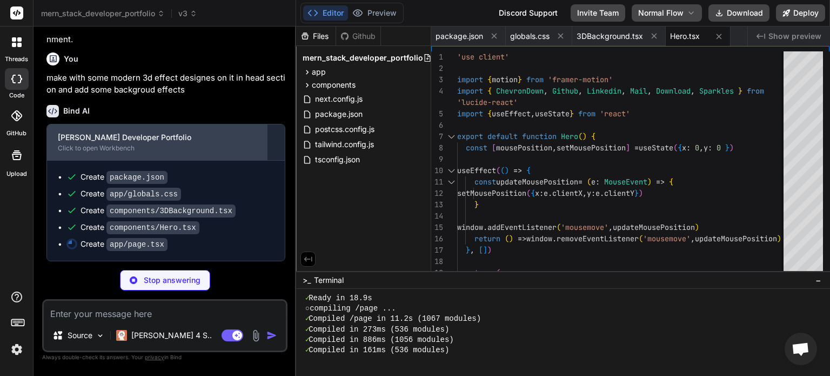
scroll to position [363, 0]
type textarea "x"
type textarea "}"
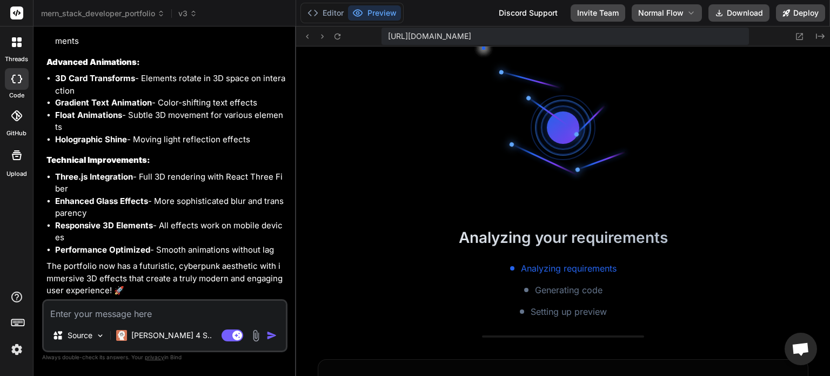
scroll to position [4882, 0]
type textarea "x"
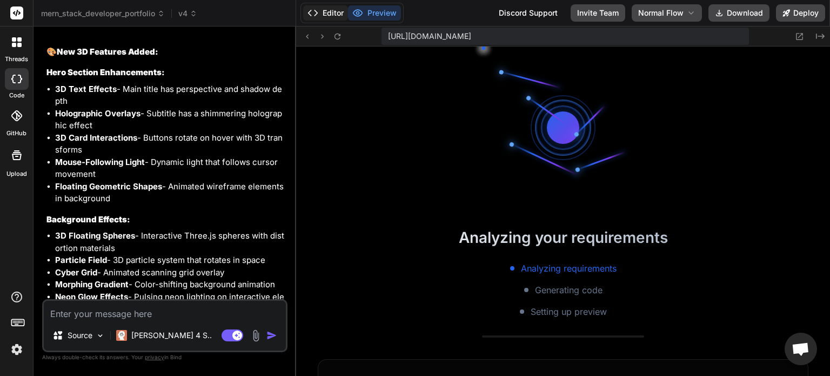
click at [332, 15] on button "Editor" at bounding box center [325, 12] width 45 height 15
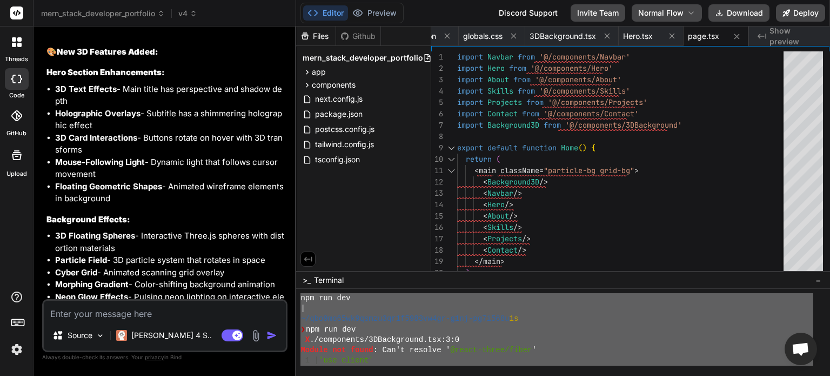
scroll to position [1847, 0]
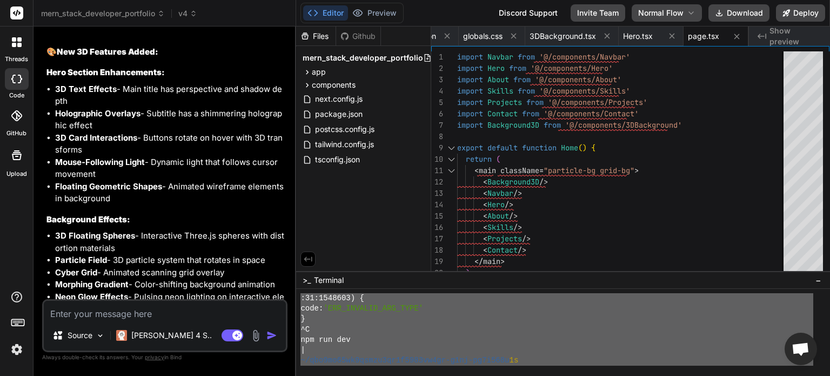
drag, startPoint x: 362, startPoint y: 339, endPoint x: 298, endPoint y: 294, distance: 78.4
click at [298, 294] on div "BBBBBBBBBBBBBBBBBBBBBBBBBBBBBBBB XXXXXXXXXXXXXXXXXXXXXXXXXXXXXXXX :31:1548603) …" at bounding box center [563, 332] width 534 height 87
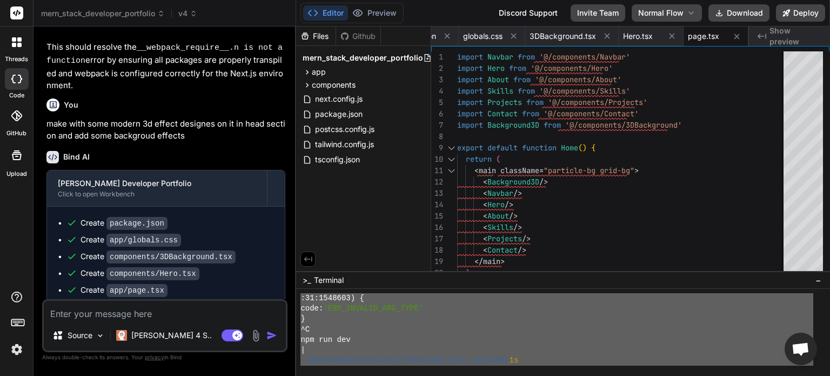
scroll to position [4195, 0]
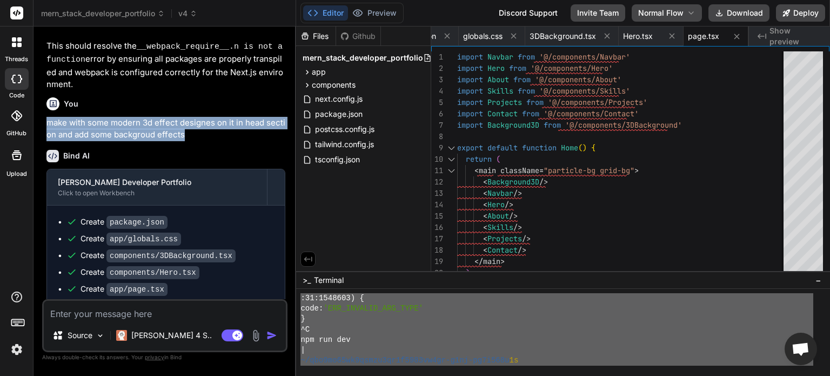
drag, startPoint x: 185, startPoint y: 170, endPoint x: 40, endPoint y: 154, distance: 145.8
click at [40, 154] on div "Bind AI Web Search Created with Pixso. Code Generator You I need profotlio code…" at bounding box center [165, 200] width 263 height 349
copy p "make with some modern 3d effect designes on it in head section and add some bac…"
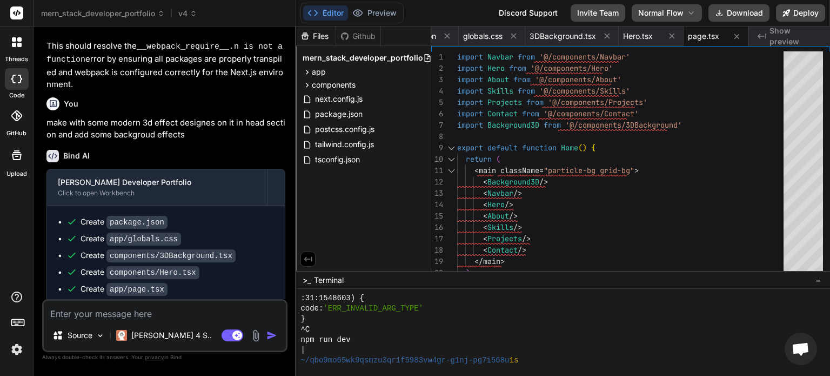
click at [417, 339] on div "npm run dev" at bounding box center [557, 340] width 513 height 10
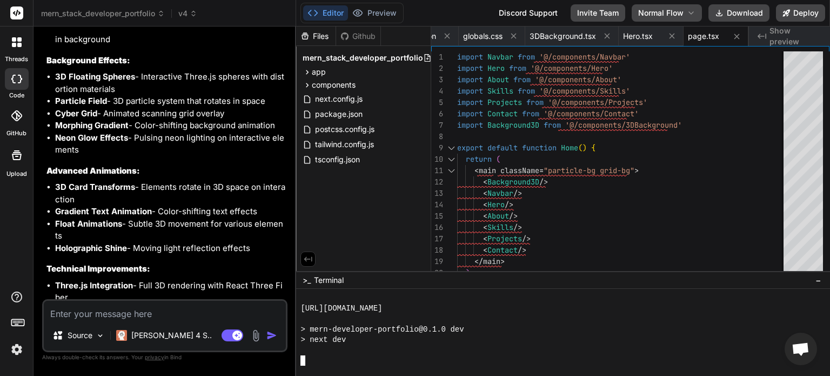
scroll to position [4882, 0]
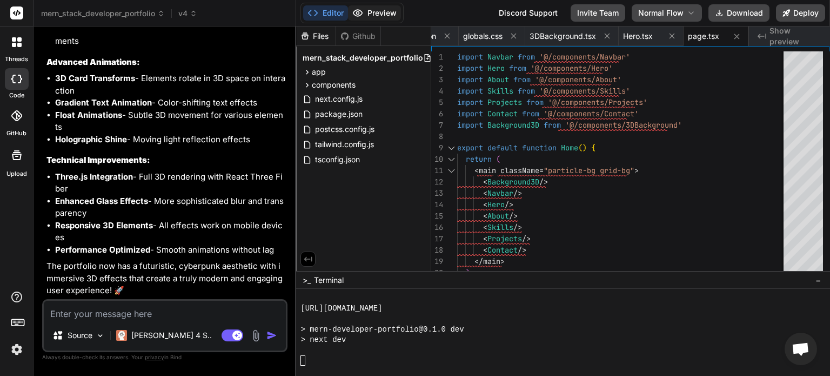
click at [378, 12] on button "Preview" at bounding box center [374, 12] width 53 height 15
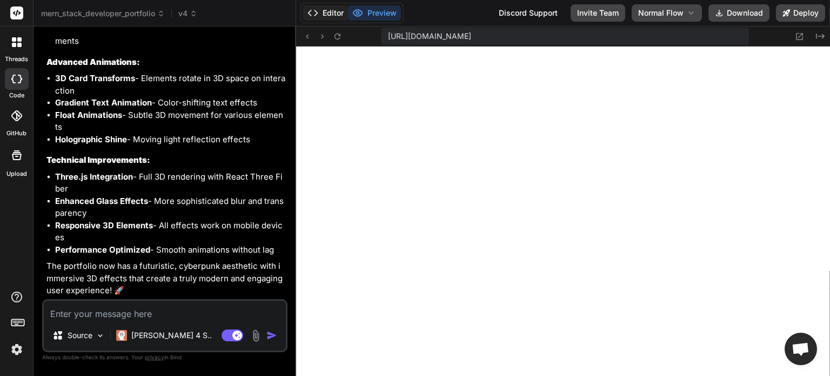
click at [331, 14] on button "Editor" at bounding box center [325, 12] width 45 height 15
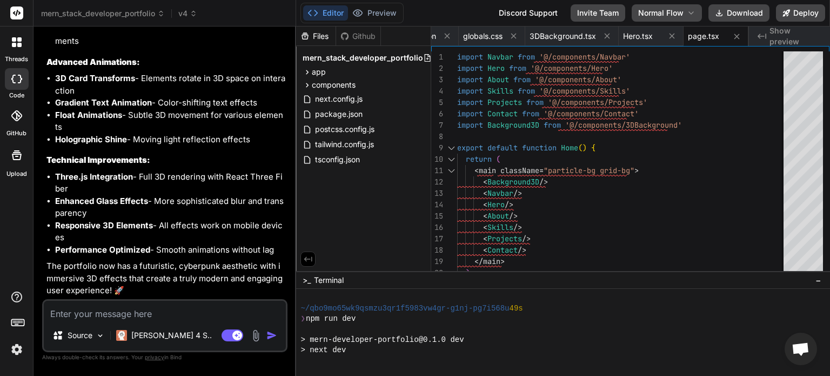
scroll to position [311, 0]
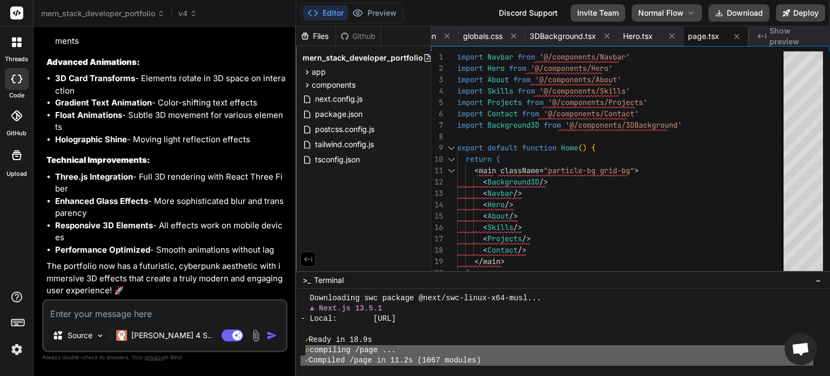
drag, startPoint x: 359, startPoint y: 337, endPoint x: 304, endPoint y: 349, distance: 55.8
click at [304, 349] on div "Downloading swc package @next/swc-linux-x64-musl... ▲ Next.js 13.5.1 - Local: […" at bounding box center [557, 329] width 513 height 72
type textarea "○ loremipsu /dolo ... ✓ Sitametc /adip el 57.5s (5545 doeiusm) ✓ Temporin ut 34…"
click at [122, 319] on textarea at bounding box center [165, 310] width 242 height 19
click at [117, 311] on textarea at bounding box center [165, 310] width 242 height 19
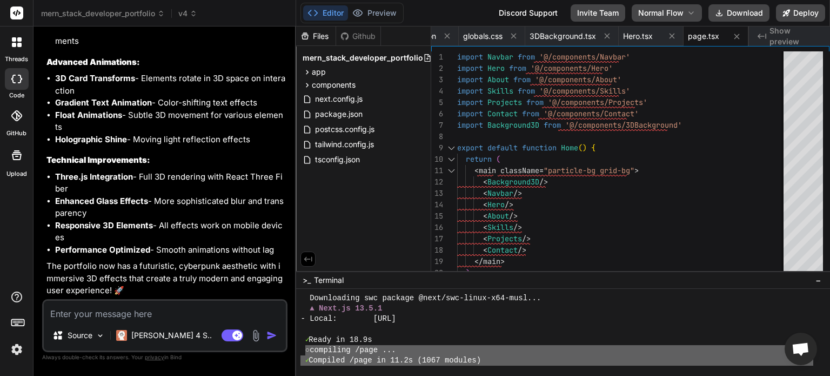
paste textarea "○ loremipsu /dolo ... ✓ Sitametc /adip el 57.5s (5545 doeiusm) ✓ Temporin ut 34…"
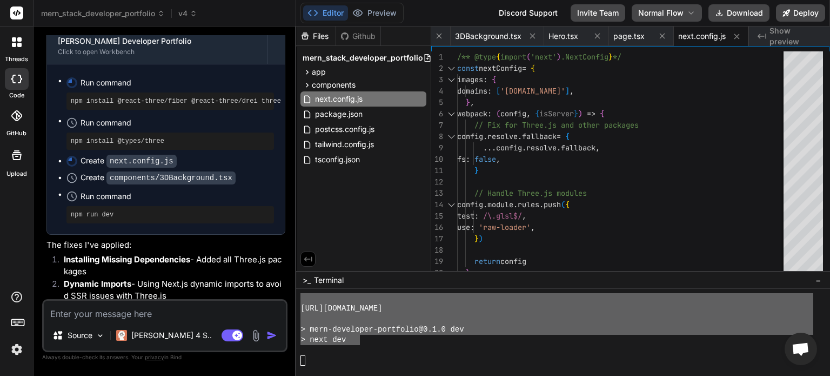
scroll to position [6937, 0]
